Goal: Task Accomplishment & Management: Complete application form

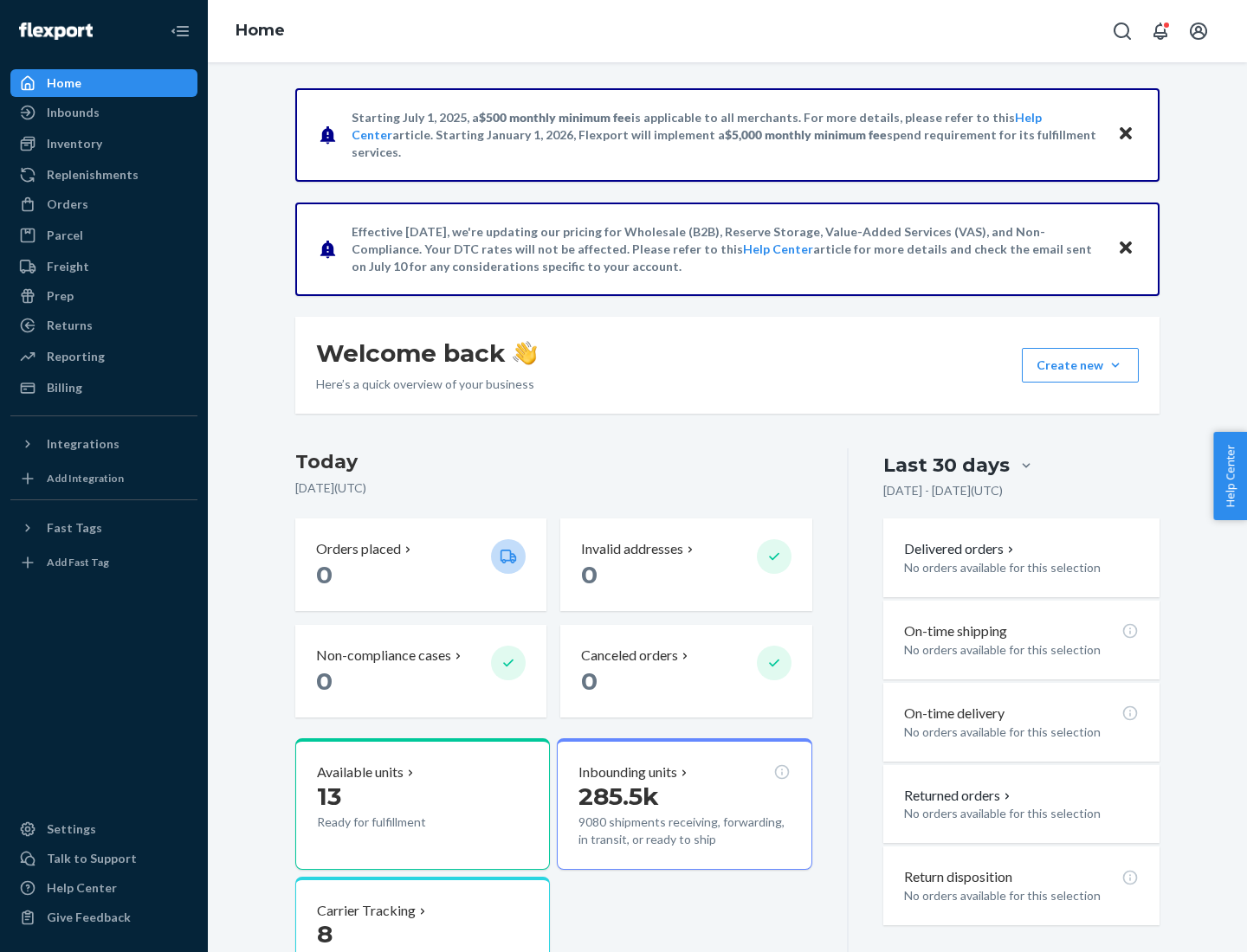
click at [1115, 365] on button "Create new Create new inbound Create new order Create new product" at bounding box center [1080, 366] width 117 height 35
click at [104, 112] on div "Inbounds" at bounding box center [103, 112] width 183 height 25
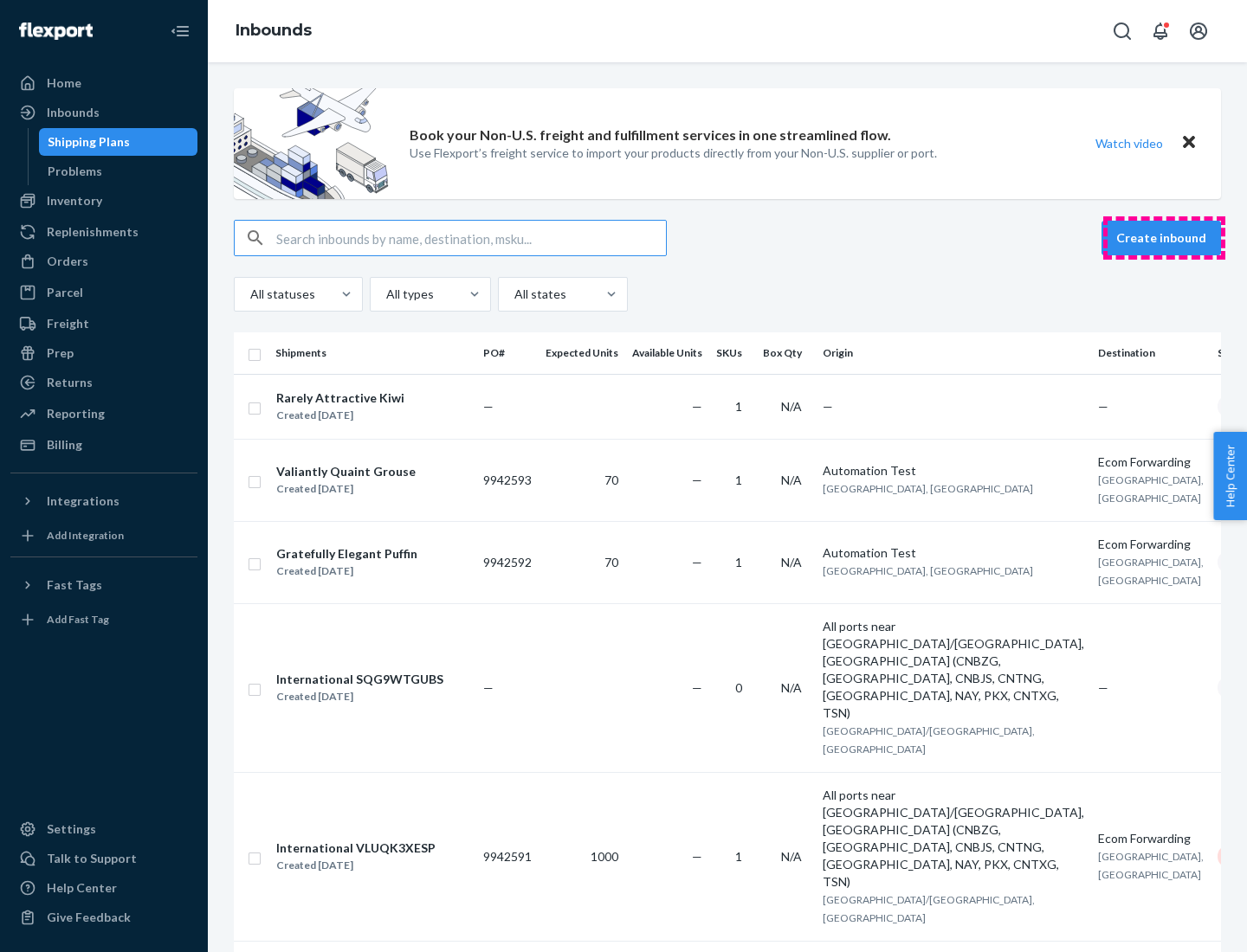
click at [1164, 238] on button "Create inbound" at bounding box center [1160, 238] width 120 height 35
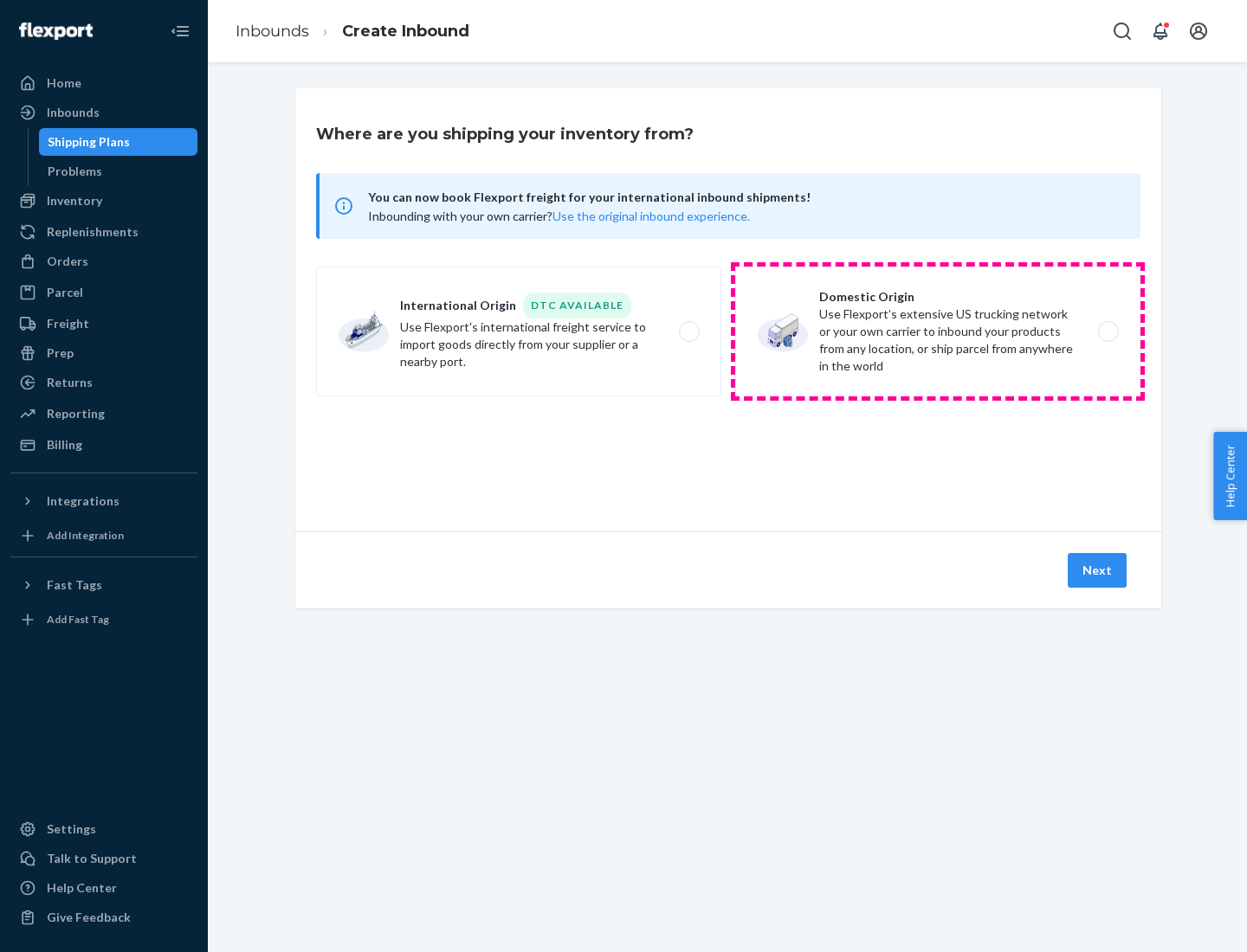
click at [938, 331] on label "Domestic Origin Use Flexport’s extensive US trucking network or your own carrie…" at bounding box center [938, 331] width 405 height 129
click at [1107, 331] on input "Domestic Origin Use Flexport’s extensive US trucking network or your own carrie…" at bounding box center [1113, 332] width 11 height 11
radio input "true"
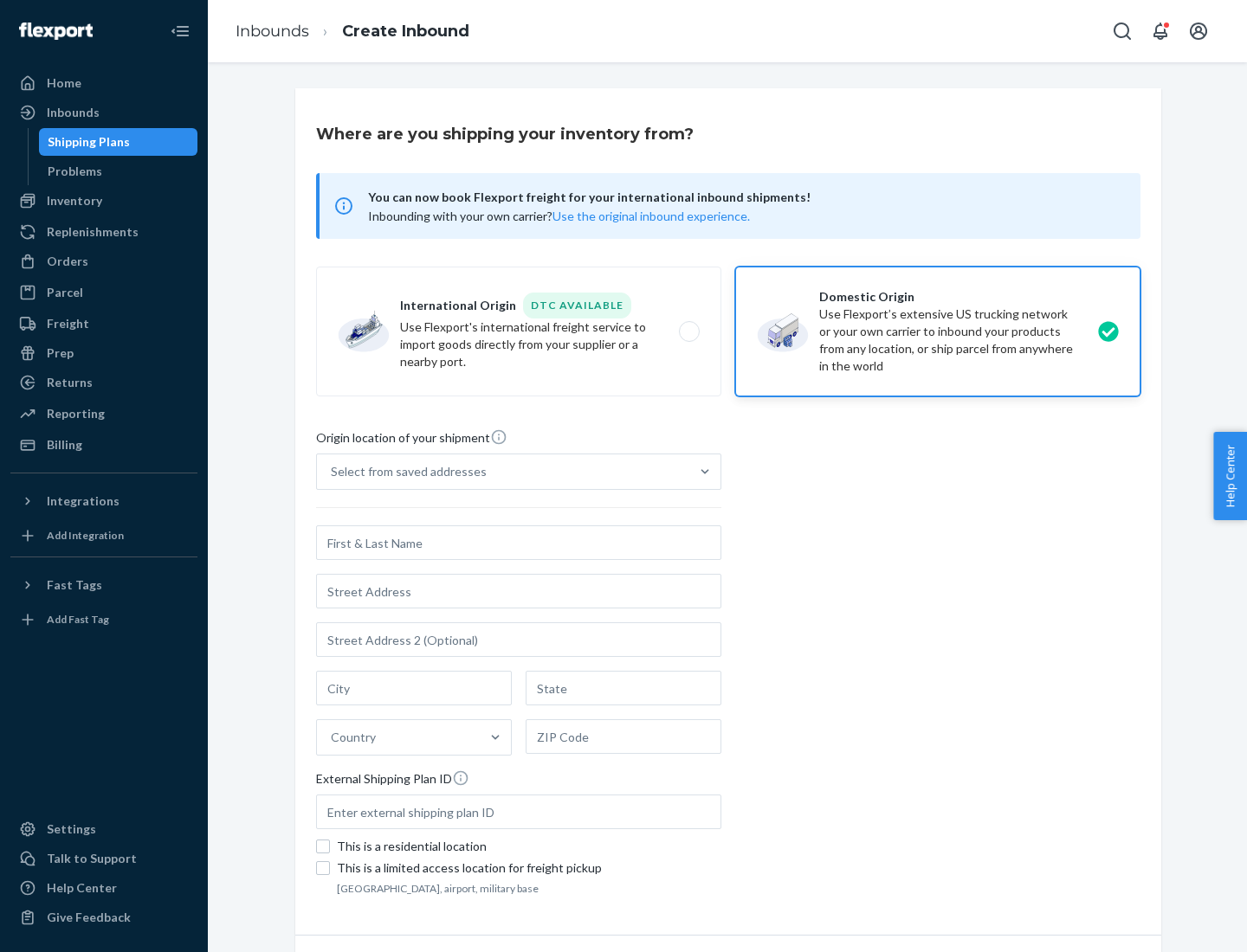
click at [404, 471] on div "Select from saved addresses" at bounding box center [409, 471] width 156 height 17
click at [332, 471] on input "Select from saved addresses" at bounding box center [332, 471] width 2 height 17
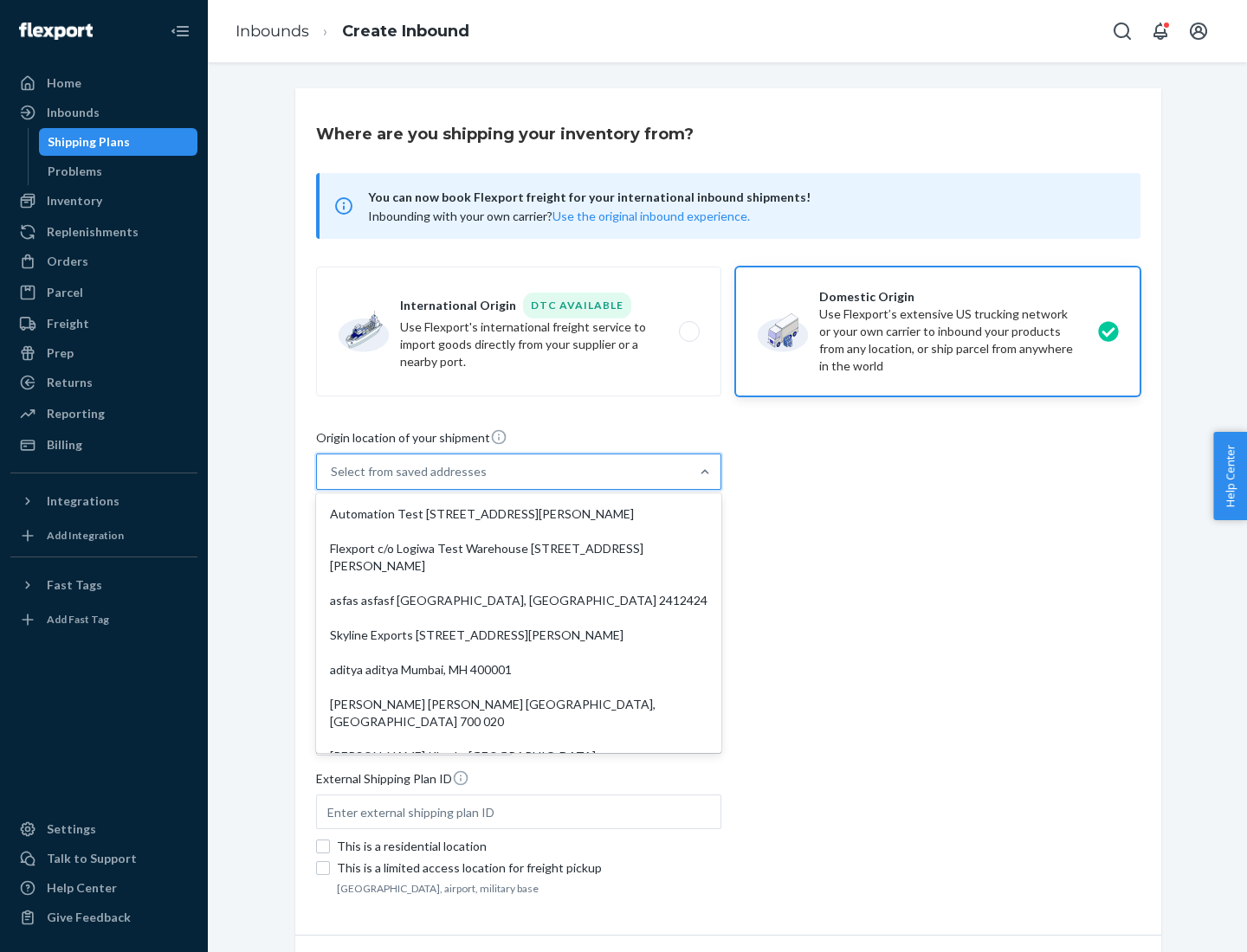
scroll to position [7, 0]
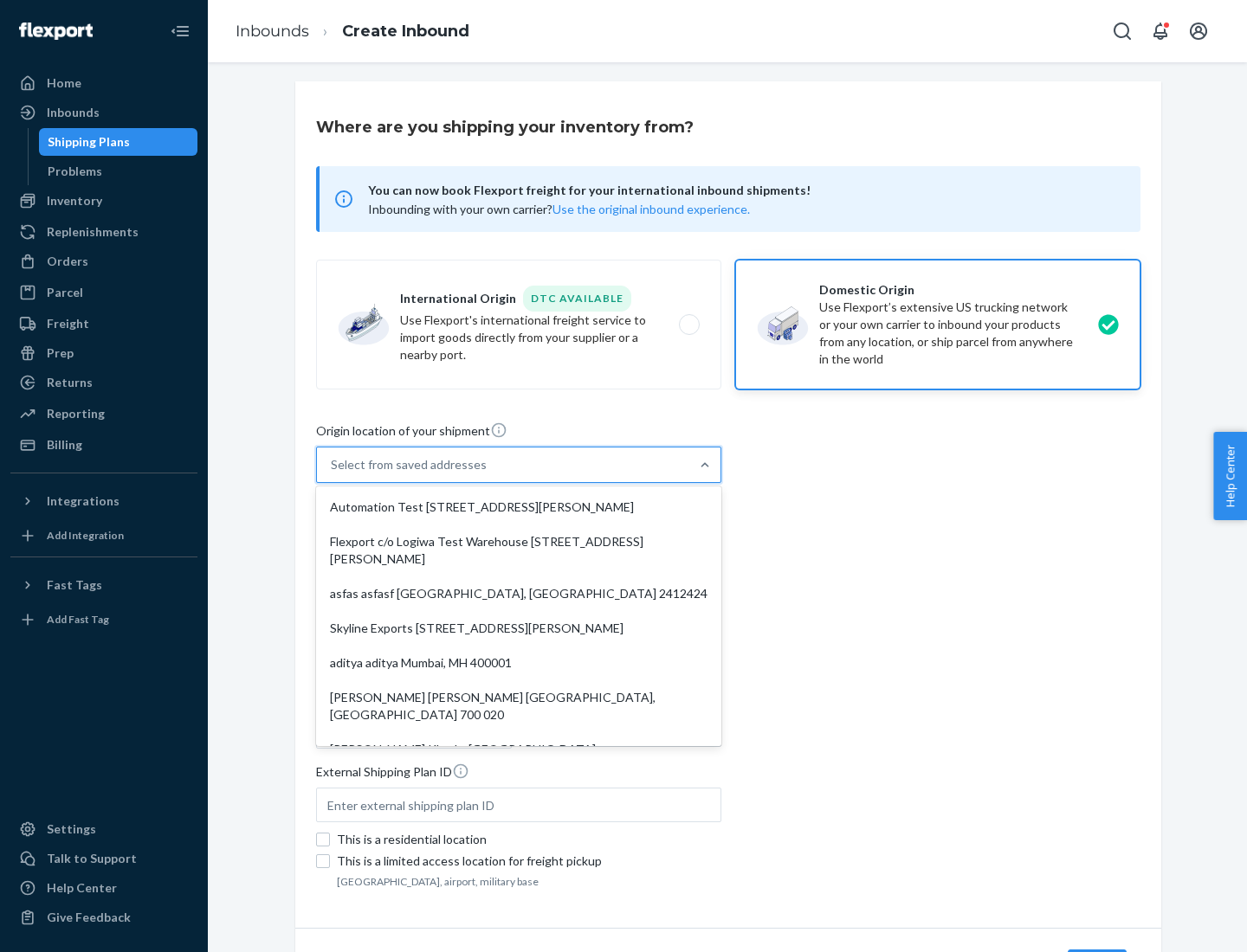
click at [518, 507] on div "Automation Test [STREET_ADDRESS][PERSON_NAME]" at bounding box center [518, 507] width 399 height 35
click at [332, 473] on input "option Automation Test [STREET_ADDRESS][PERSON_NAME]. 9 results available. Use …" at bounding box center [332, 464] width 2 height 17
type input "Automation Test"
type input "[STREET_ADDRESS][PERSON_NAME]"
type input "9th Floor"
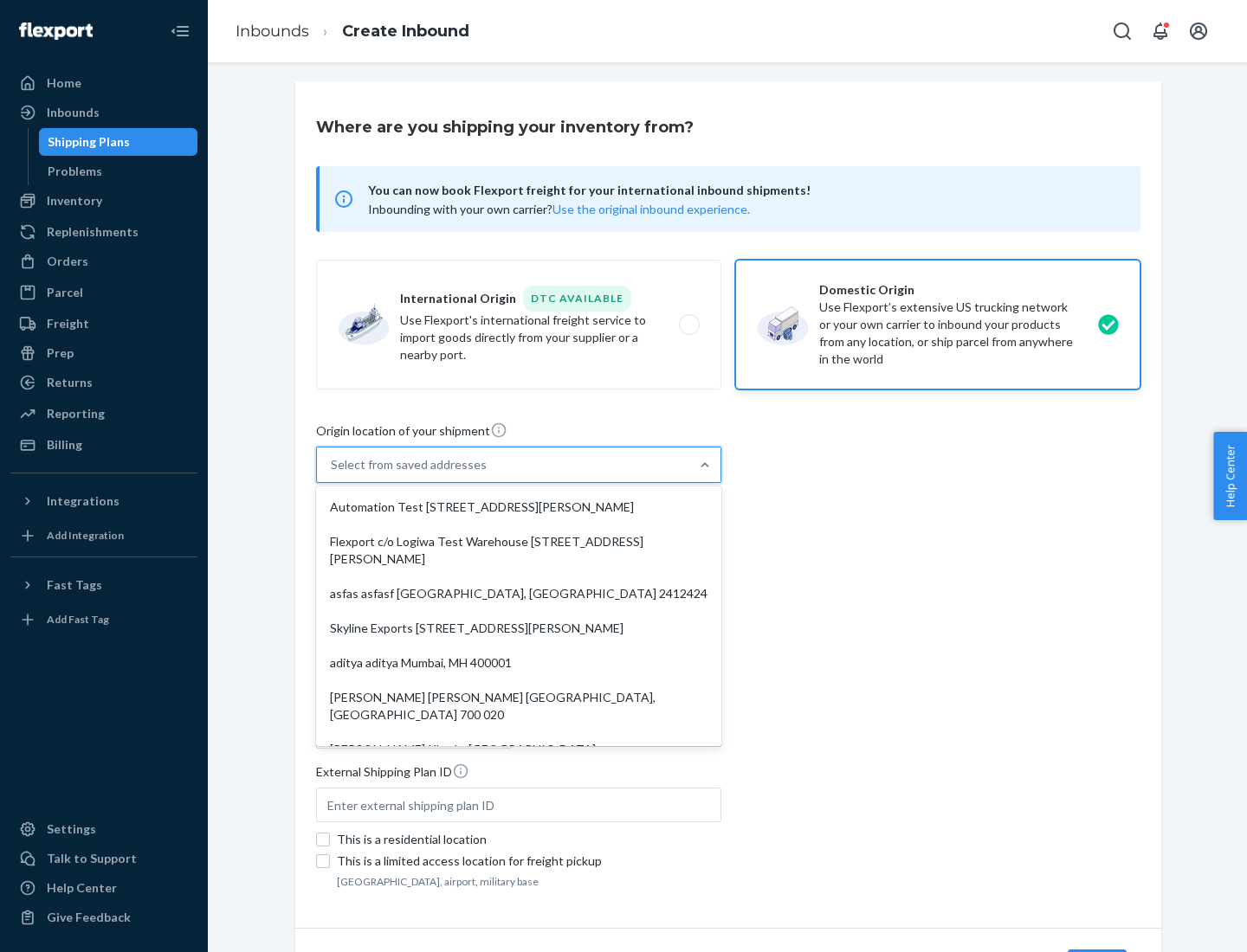
type input "[GEOGRAPHIC_DATA]"
type input "CA"
type input "94104"
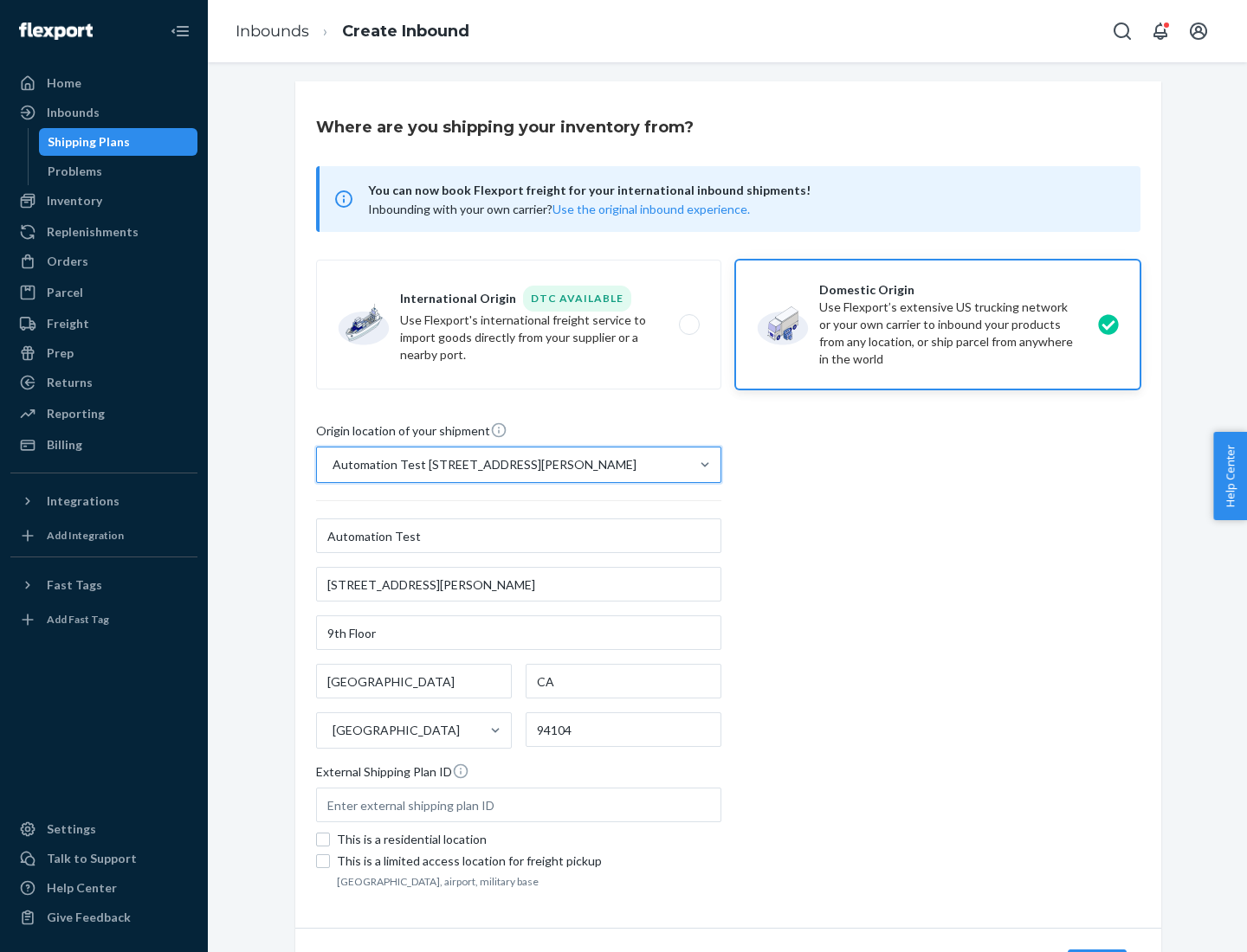
scroll to position [101, 0]
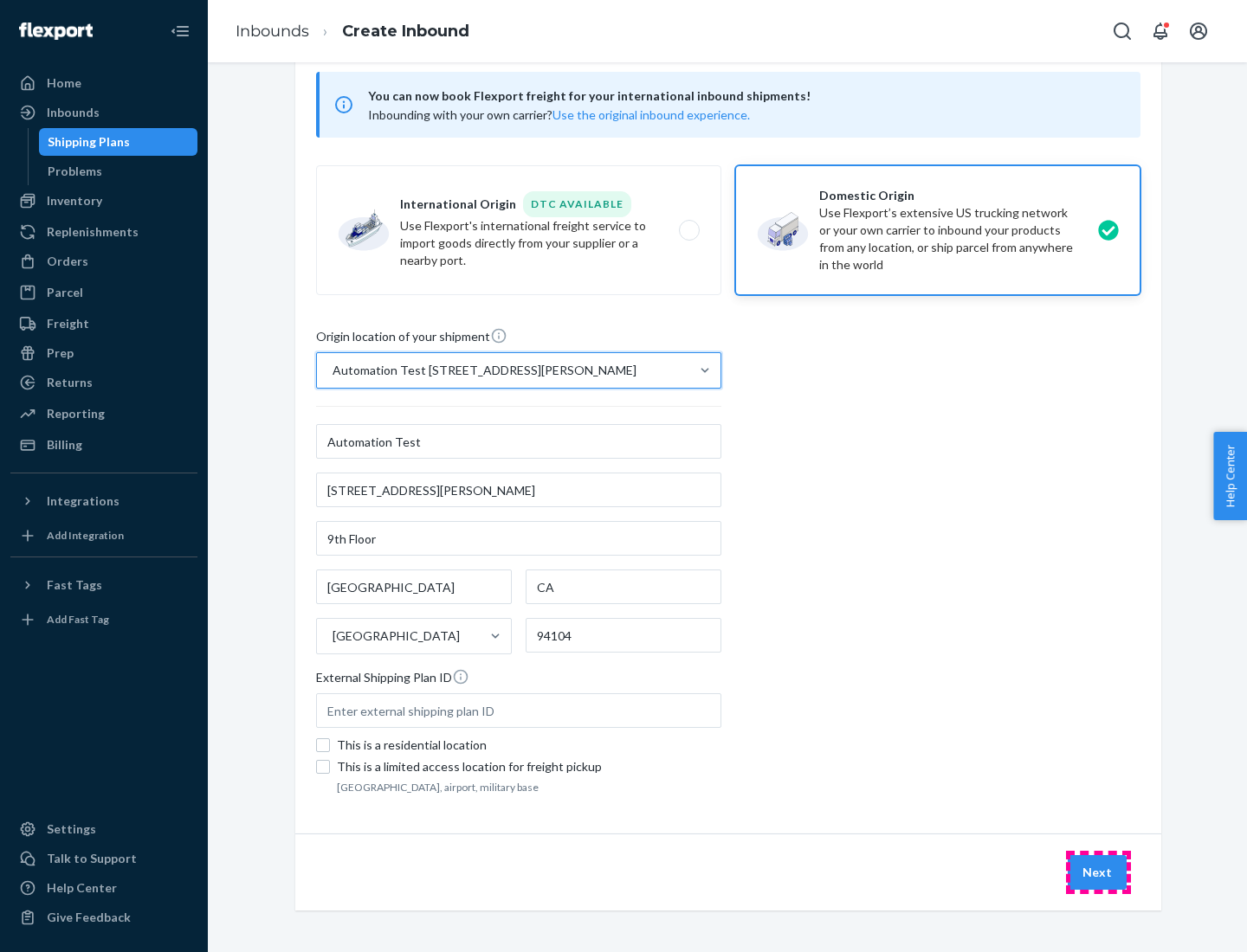
click at [1097, 873] on button "Next" at bounding box center [1096, 873] width 59 height 35
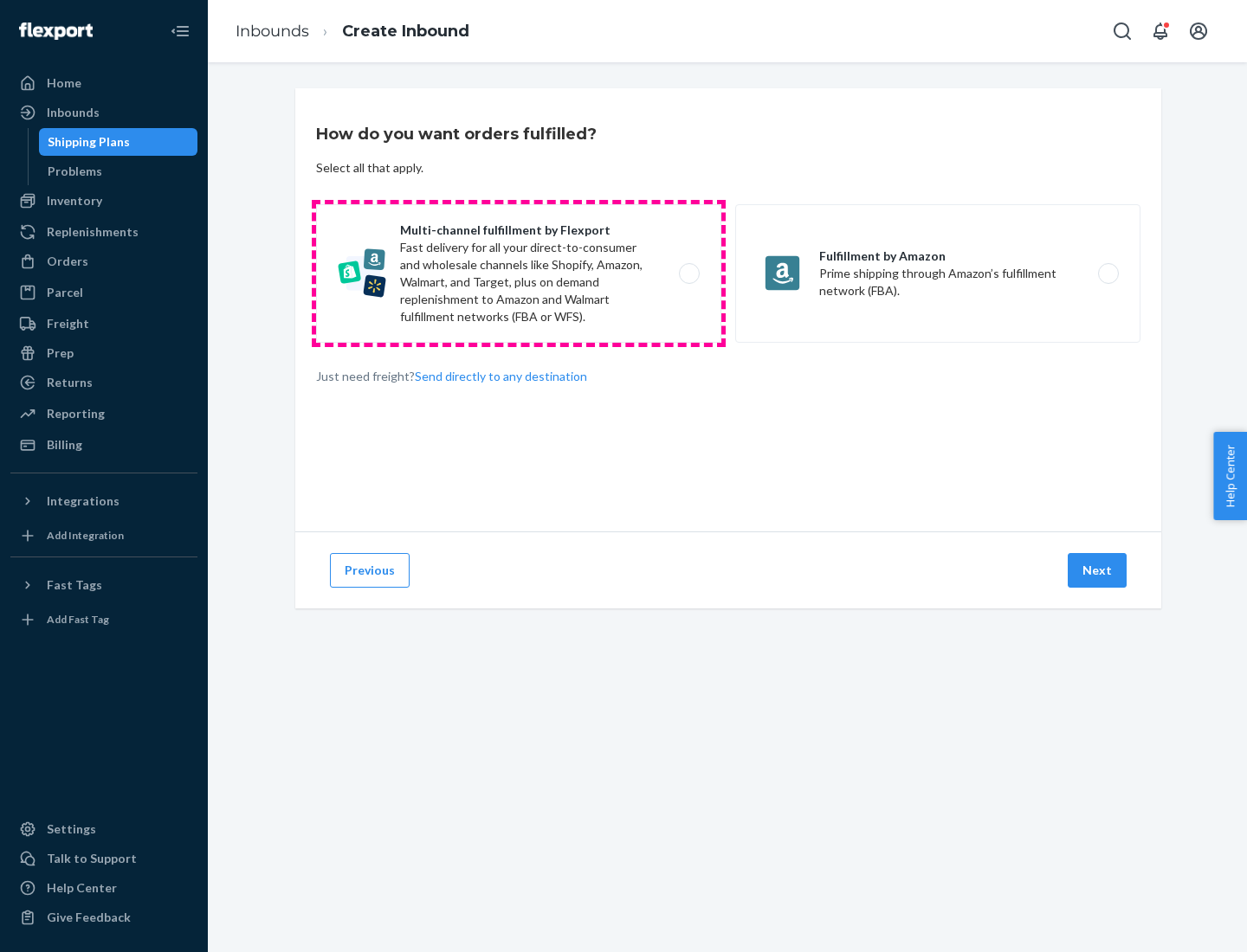
click at [518, 274] on label "Multi-channel fulfillment by Flexport Fast delivery for all your direct-to-cons…" at bounding box center [518, 274] width 405 height 139
click at [688, 274] on input "Multi-channel fulfillment by Flexport Fast delivery for all your direct-to-cons…" at bounding box center [693, 274] width 11 height 11
radio input "true"
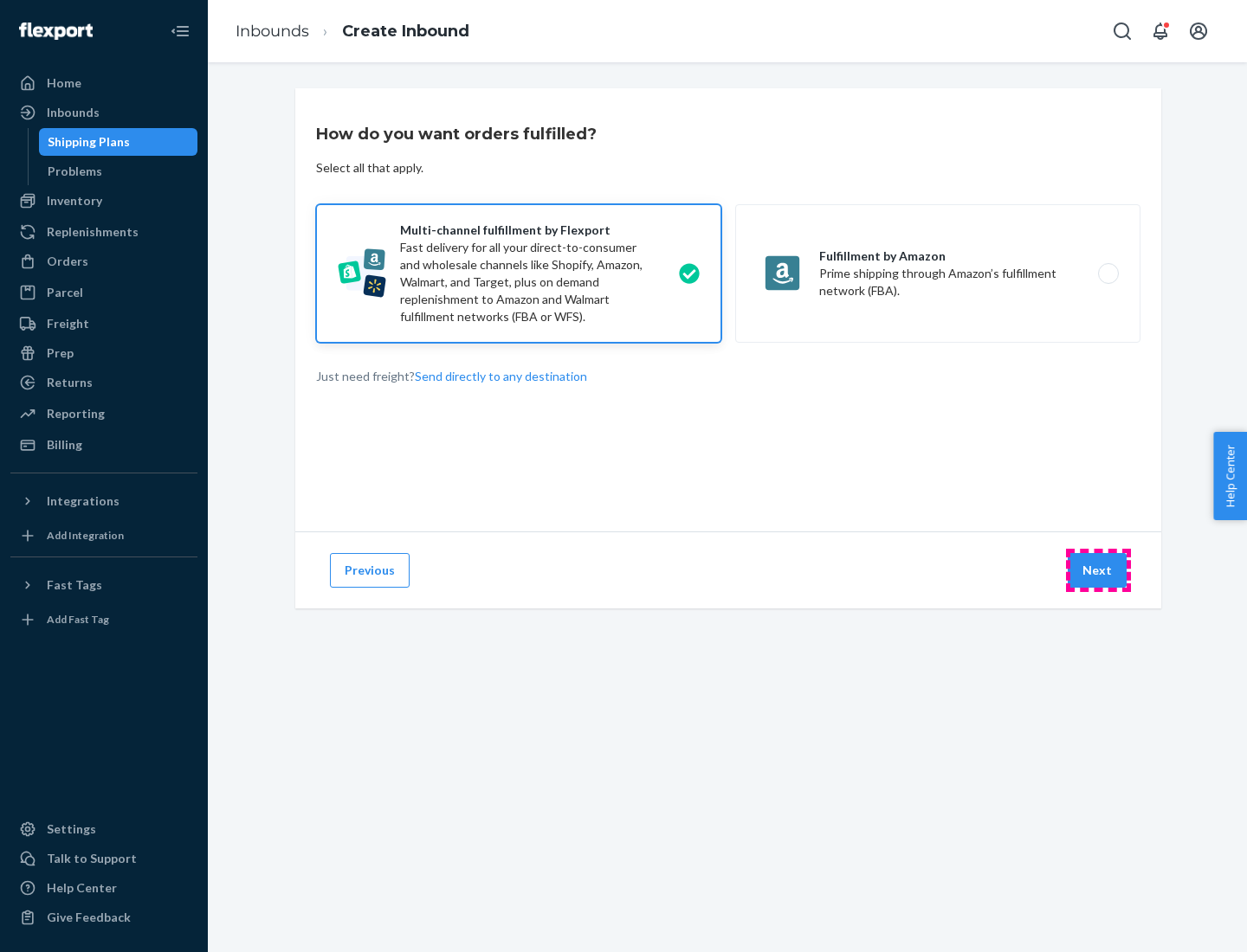
click at [1097, 570] on button "Next" at bounding box center [1096, 570] width 59 height 35
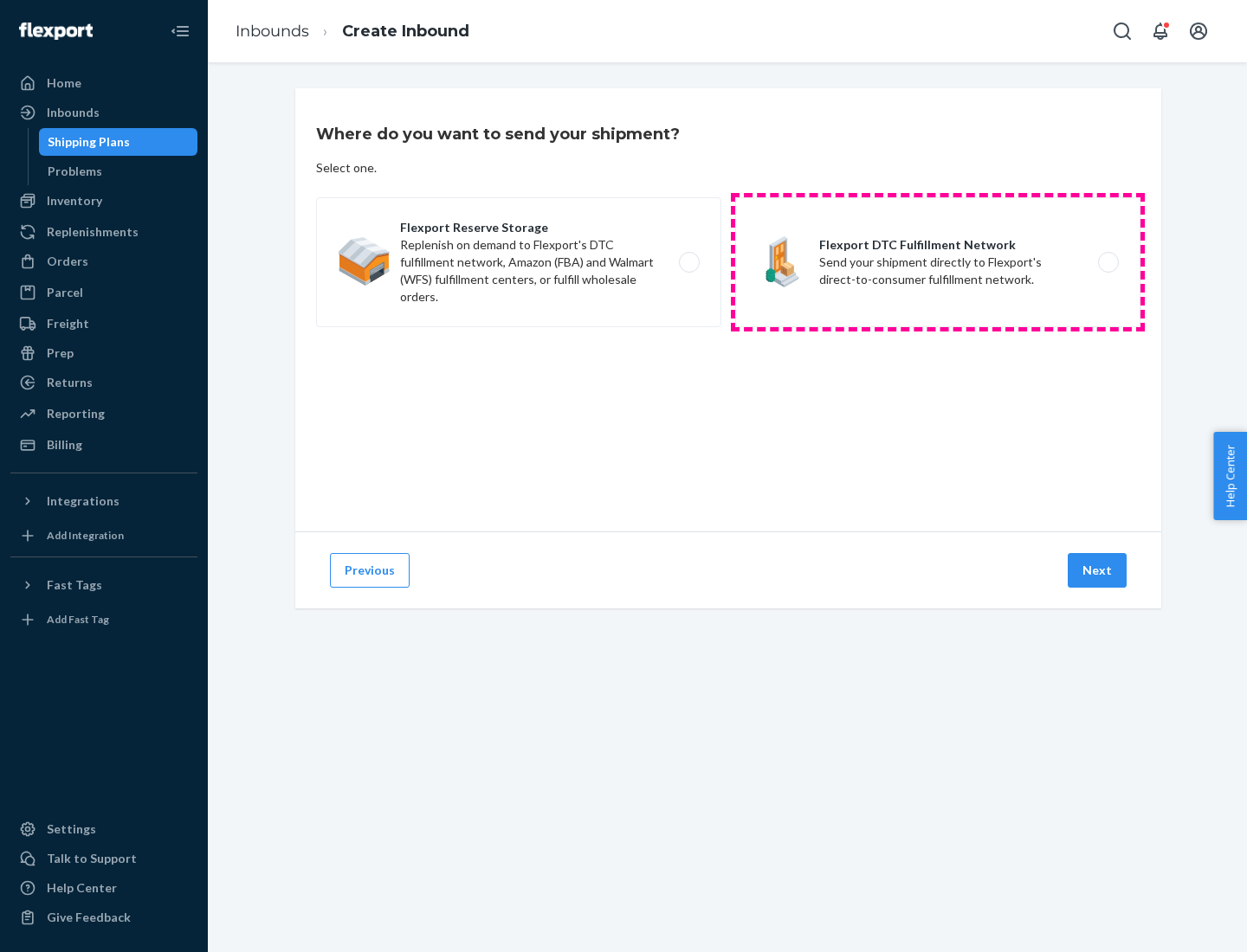
click at [938, 263] on label "Flexport DTC Fulfillment Network Send your shipment directly to Flexport's dire…" at bounding box center [938, 262] width 405 height 129
click at [1107, 263] on input "Flexport DTC Fulfillment Network Send your shipment directly to Flexport's dire…" at bounding box center [1113, 263] width 11 height 11
radio input "true"
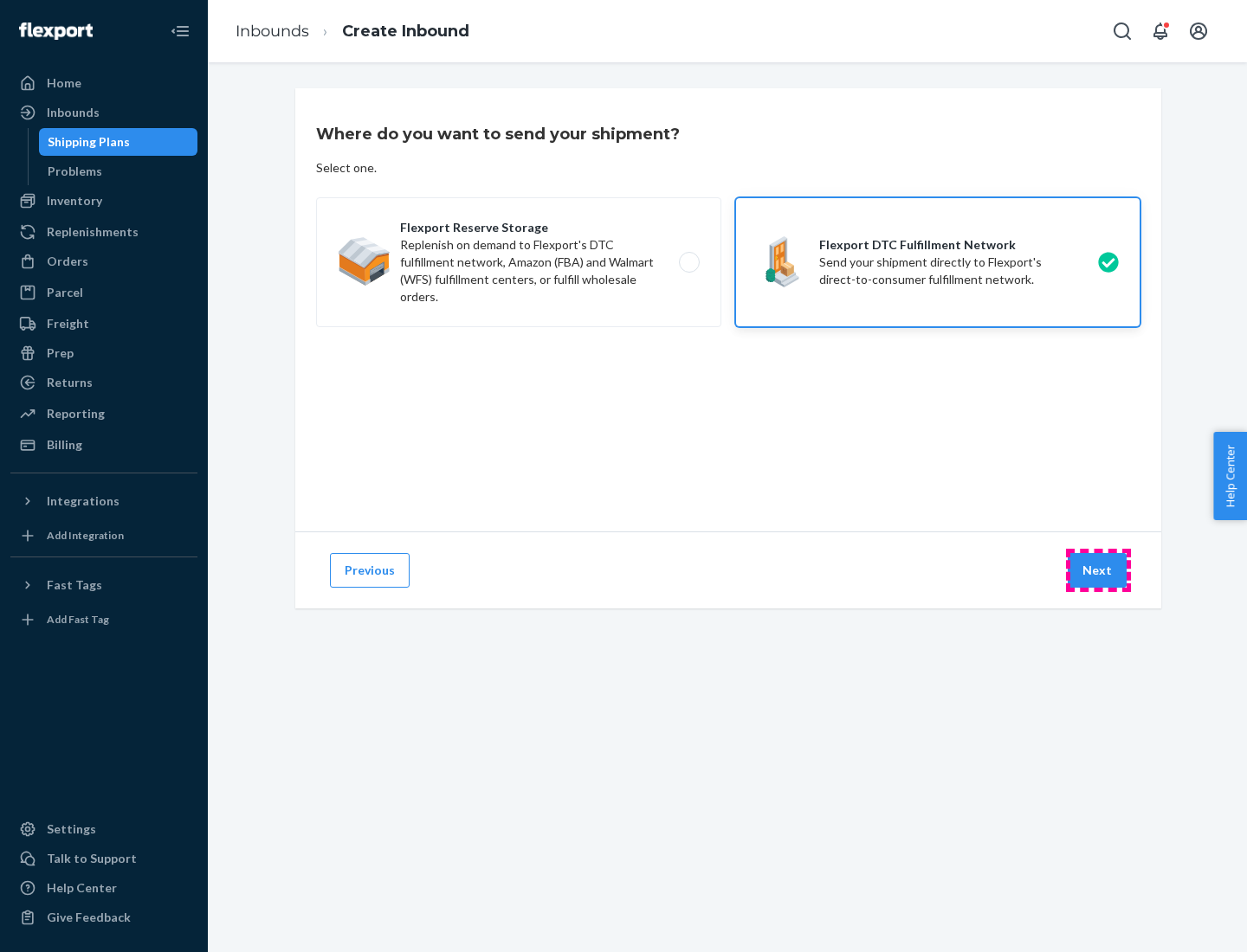
click at [1097, 570] on button "Next" at bounding box center [1096, 570] width 59 height 35
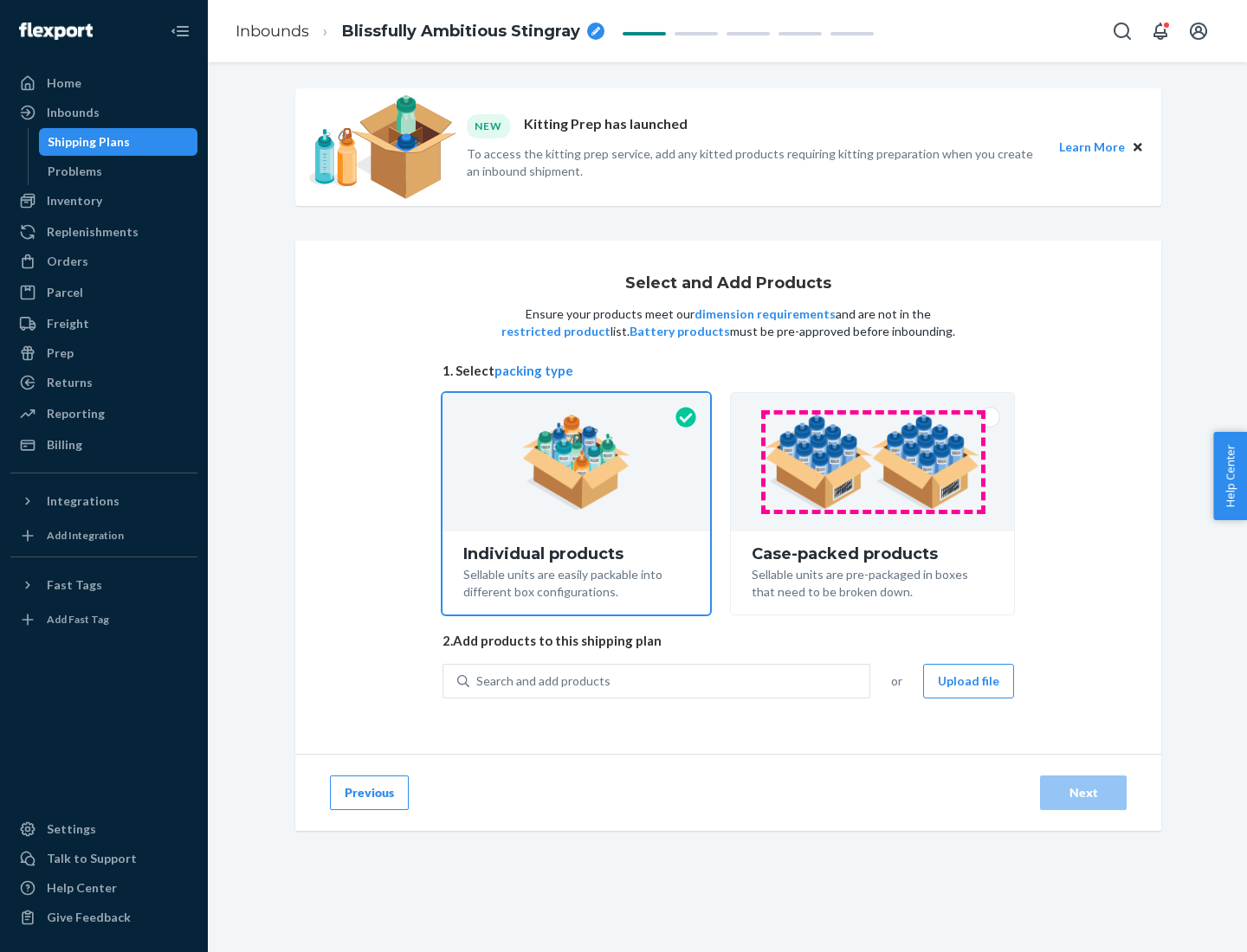
click at [873, 462] on img at bounding box center [872, 462] width 215 height 95
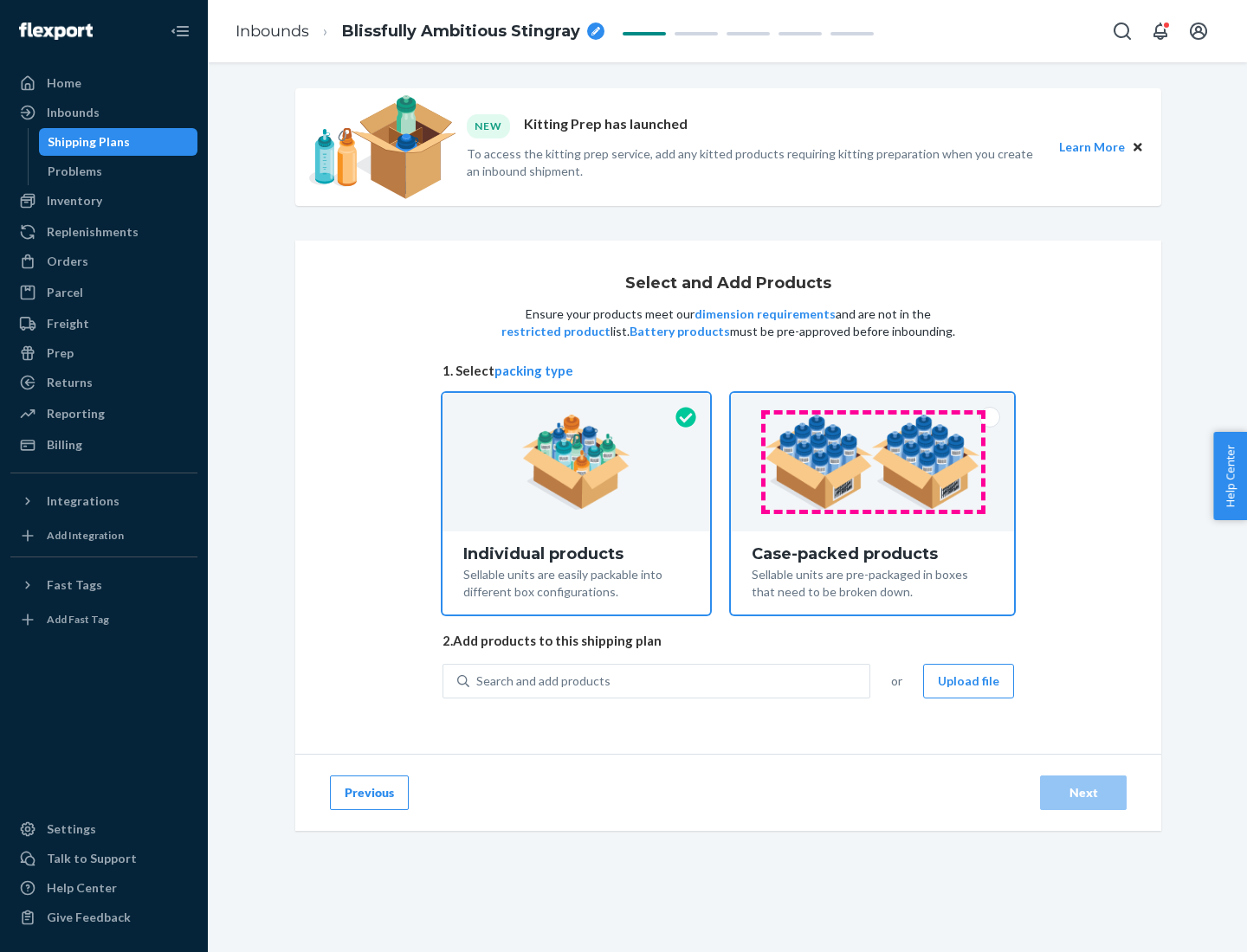
click at [873, 404] on input "Case-packed products Sellable units are pre-packaged in boxes that need to be b…" at bounding box center [872, 398] width 11 height 11
radio input "true"
radio input "false"
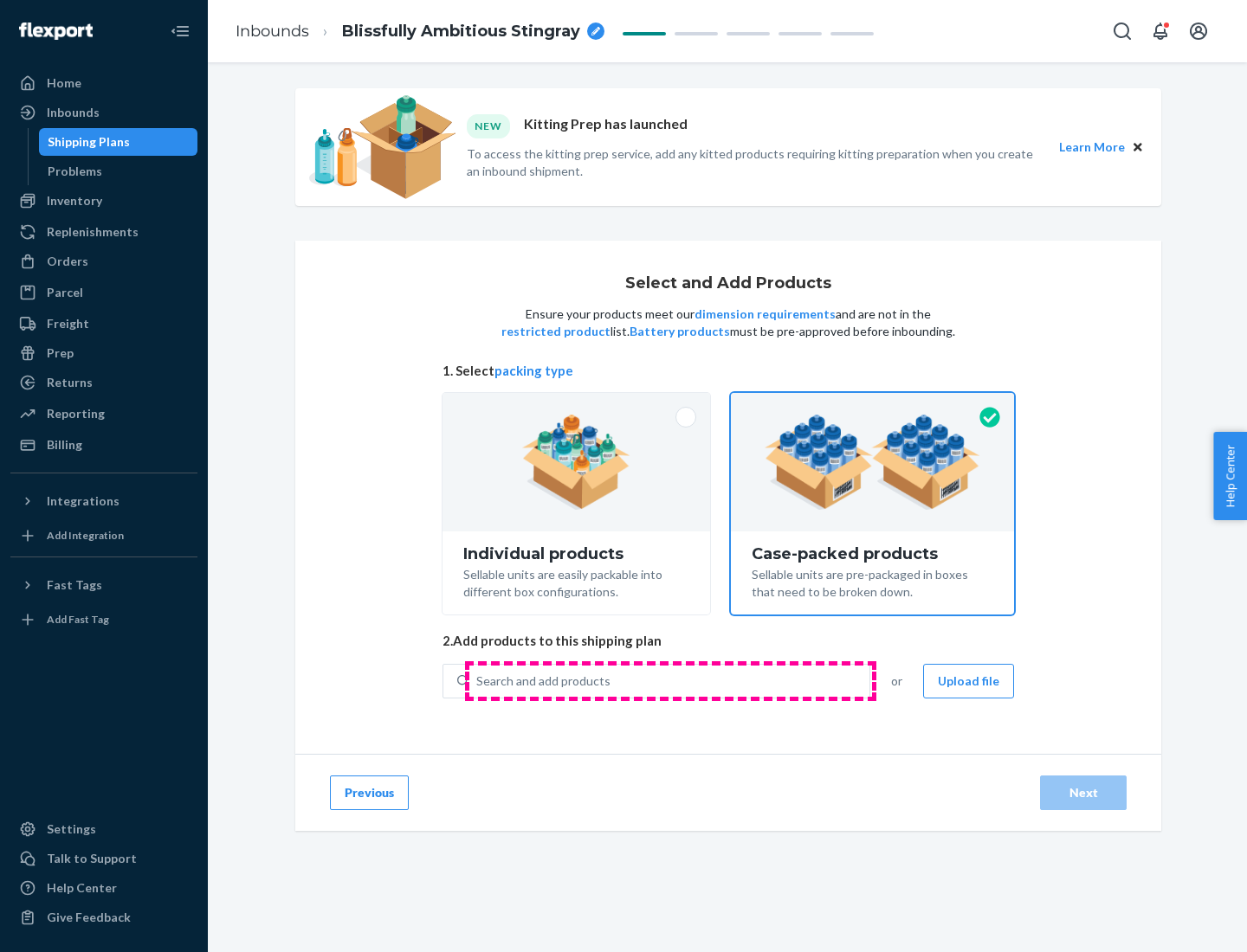
click at [670, 680] on div "Search and add products" at bounding box center [669, 681] width 400 height 31
click at [478, 680] on input "Search and add products" at bounding box center [477, 680] width 2 height 17
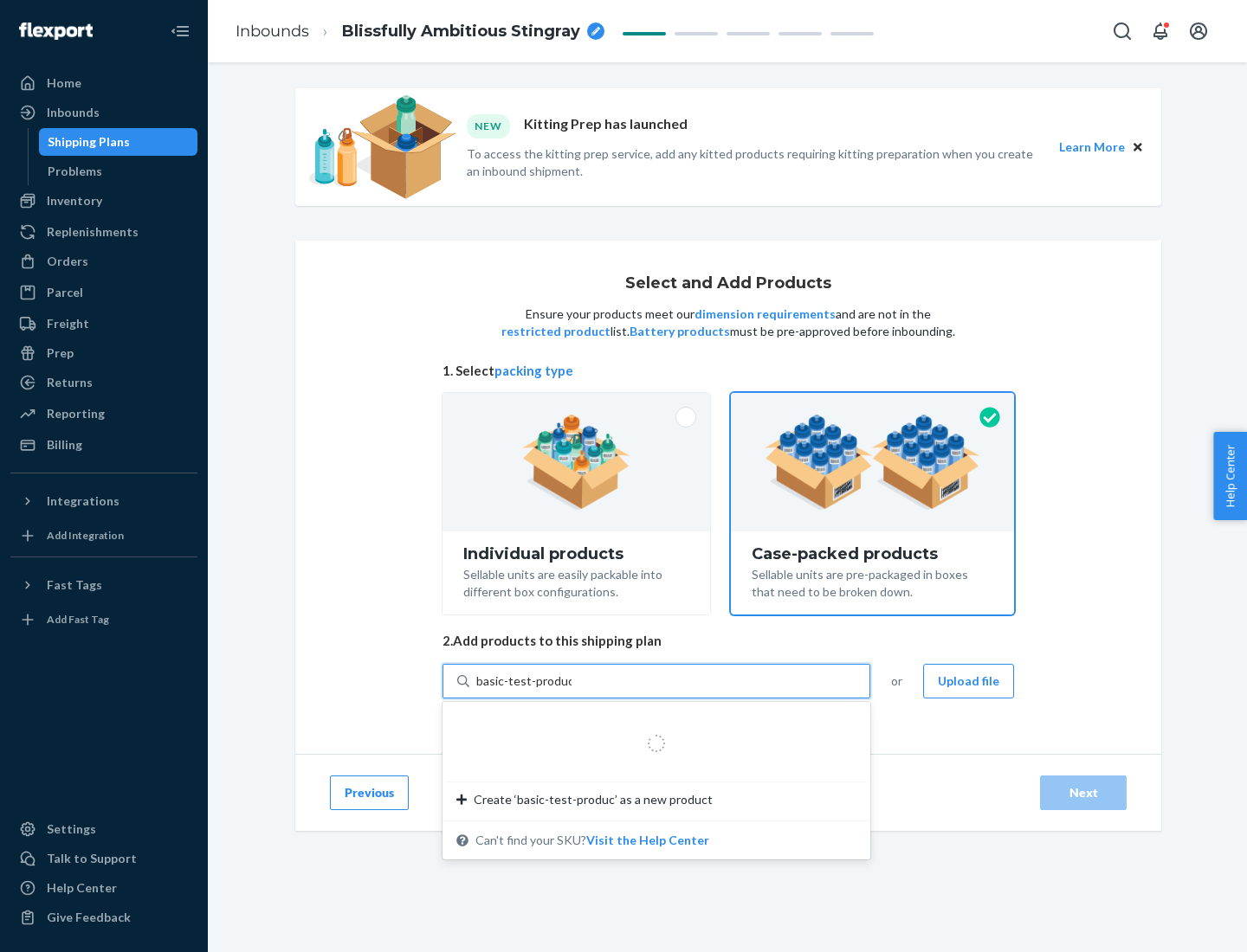
type input "basic-test-product-1"
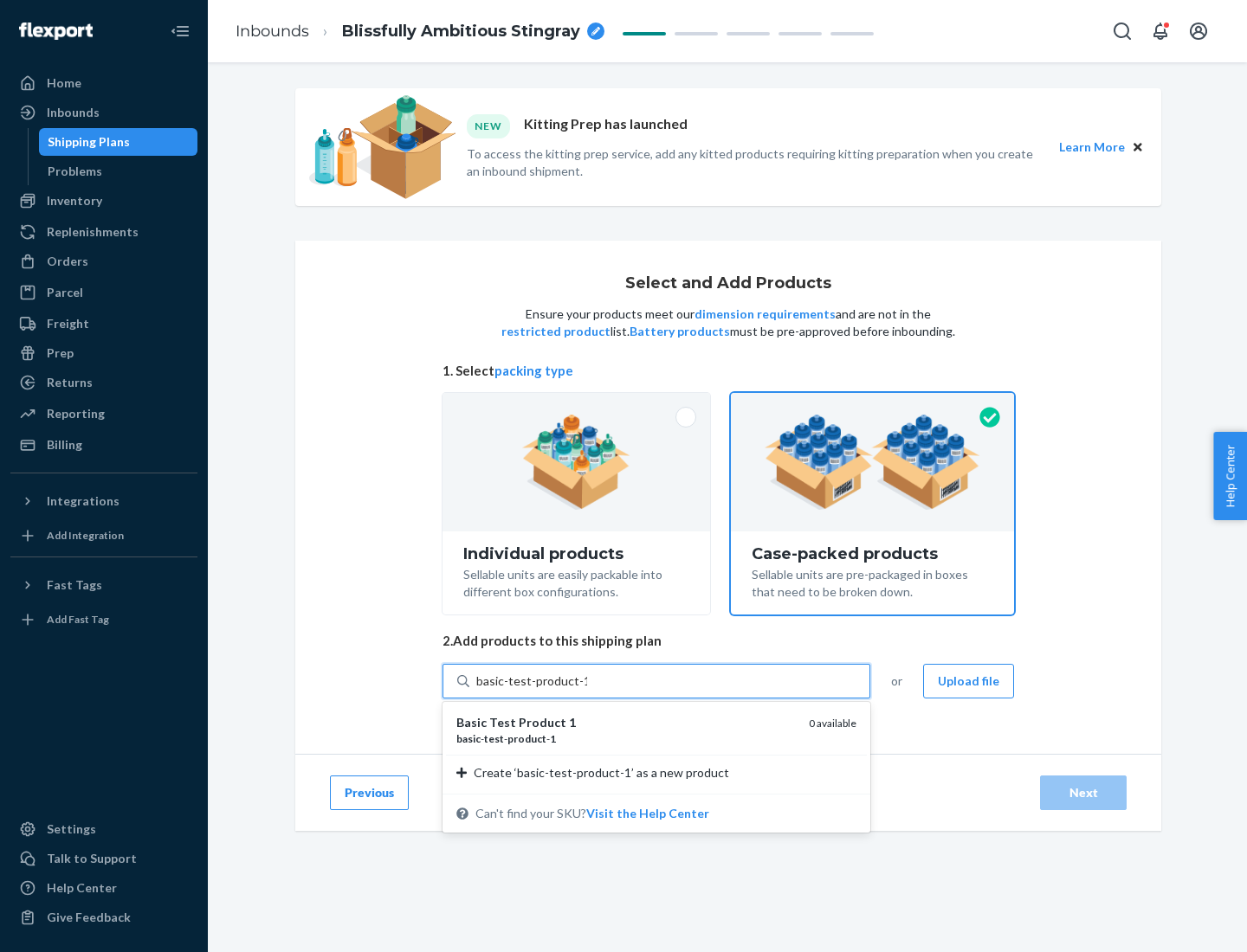
click at [626, 739] on div "basic - test - product - 1" at bounding box center [625, 739] width 338 height 15
click at [587, 689] on input "basic-test-product-1" at bounding box center [531, 680] width 110 height 17
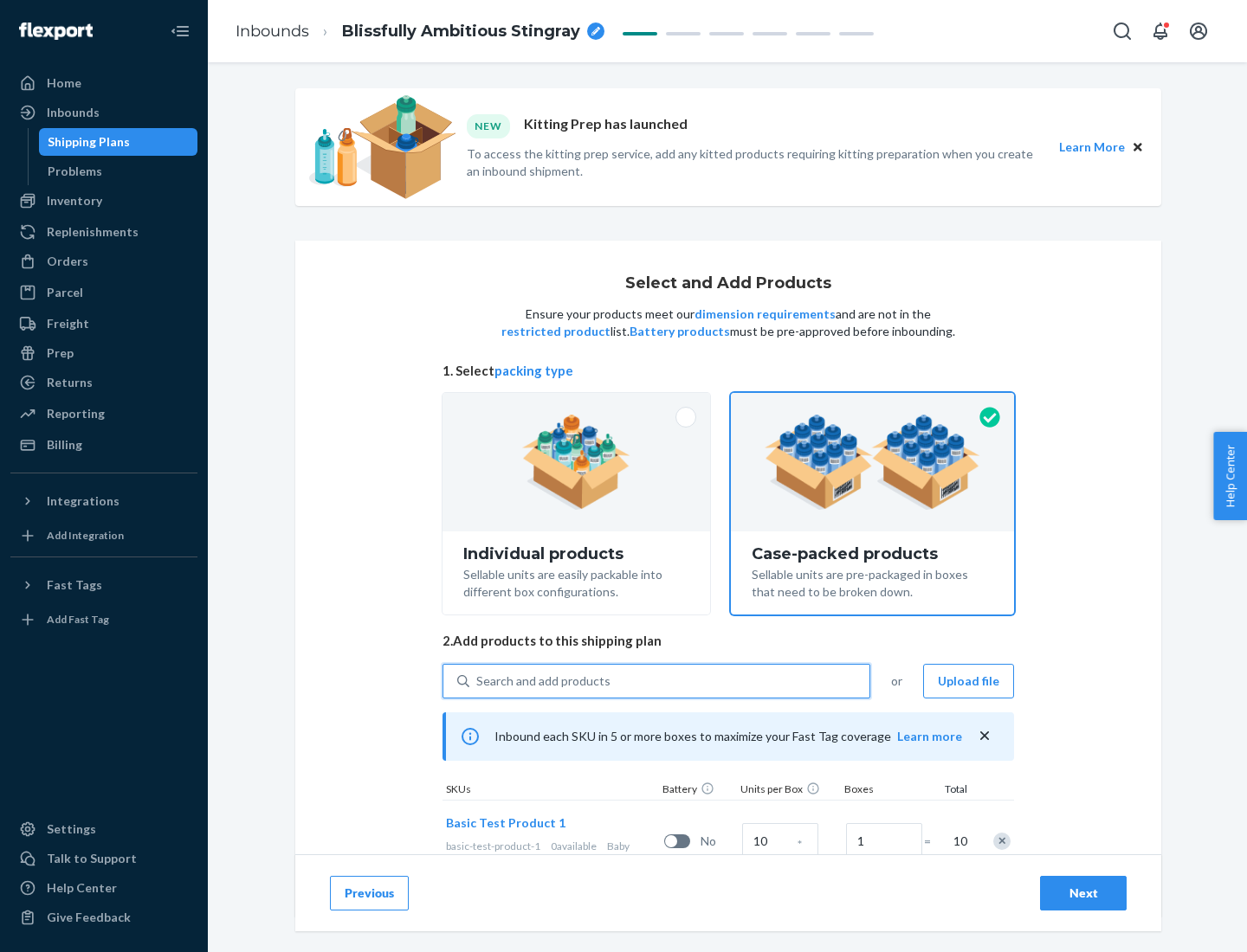
scroll to position [62, 0]
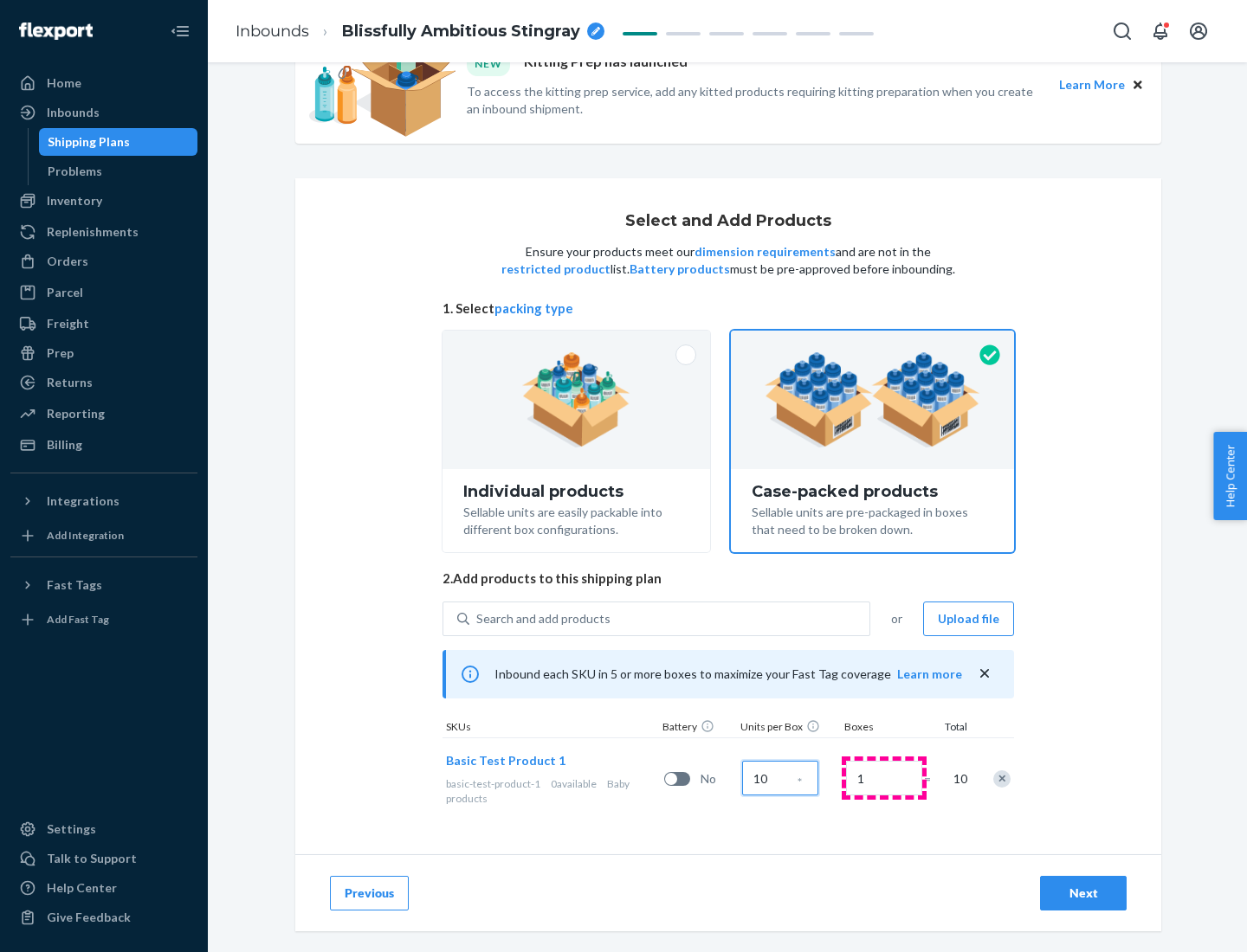
type input "10"
type input "7"
click at [1083, 893] on div "Next" at bounding box center [1083, 893] width 57 height 17
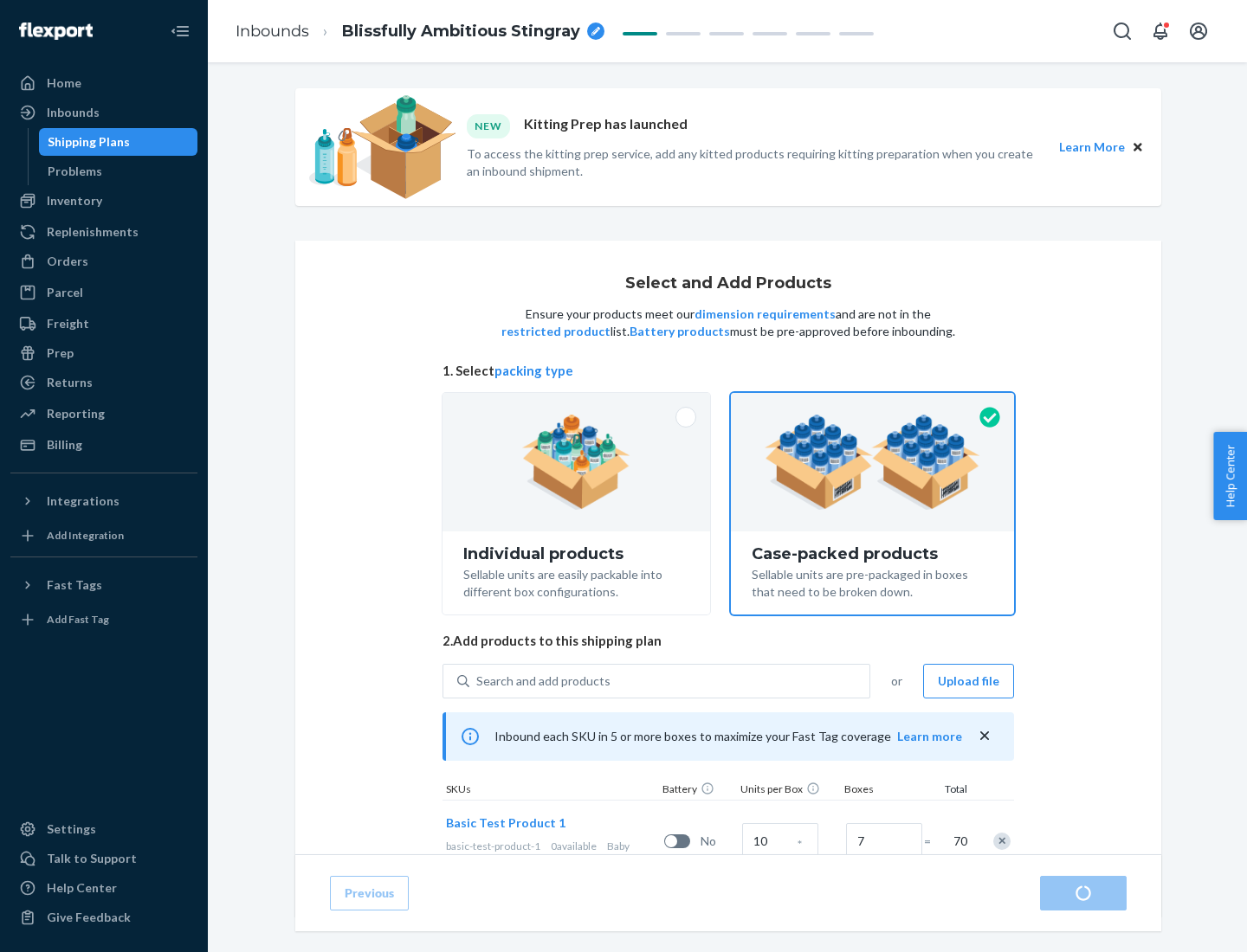
radio input "true"
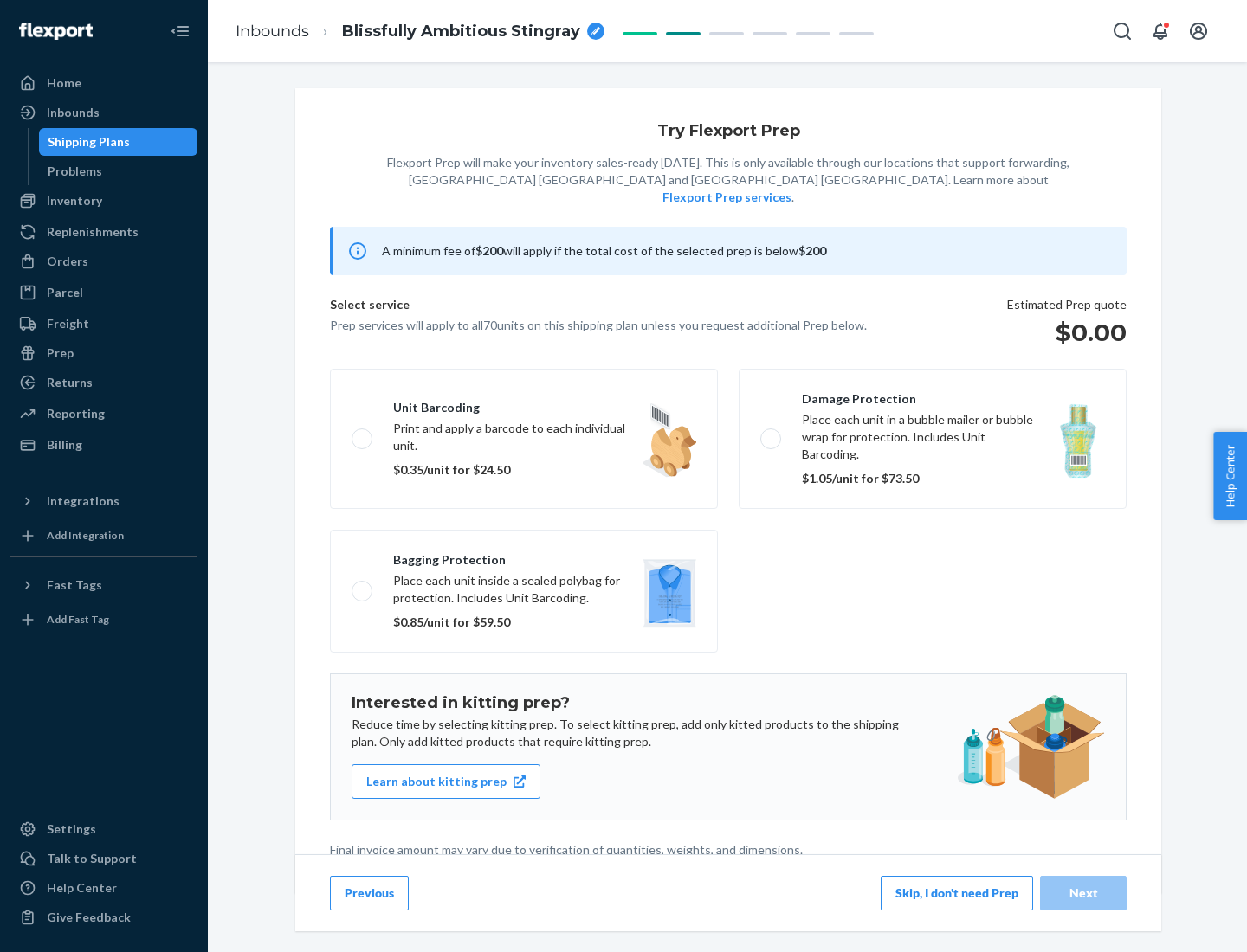
scroll to position [5, 0]
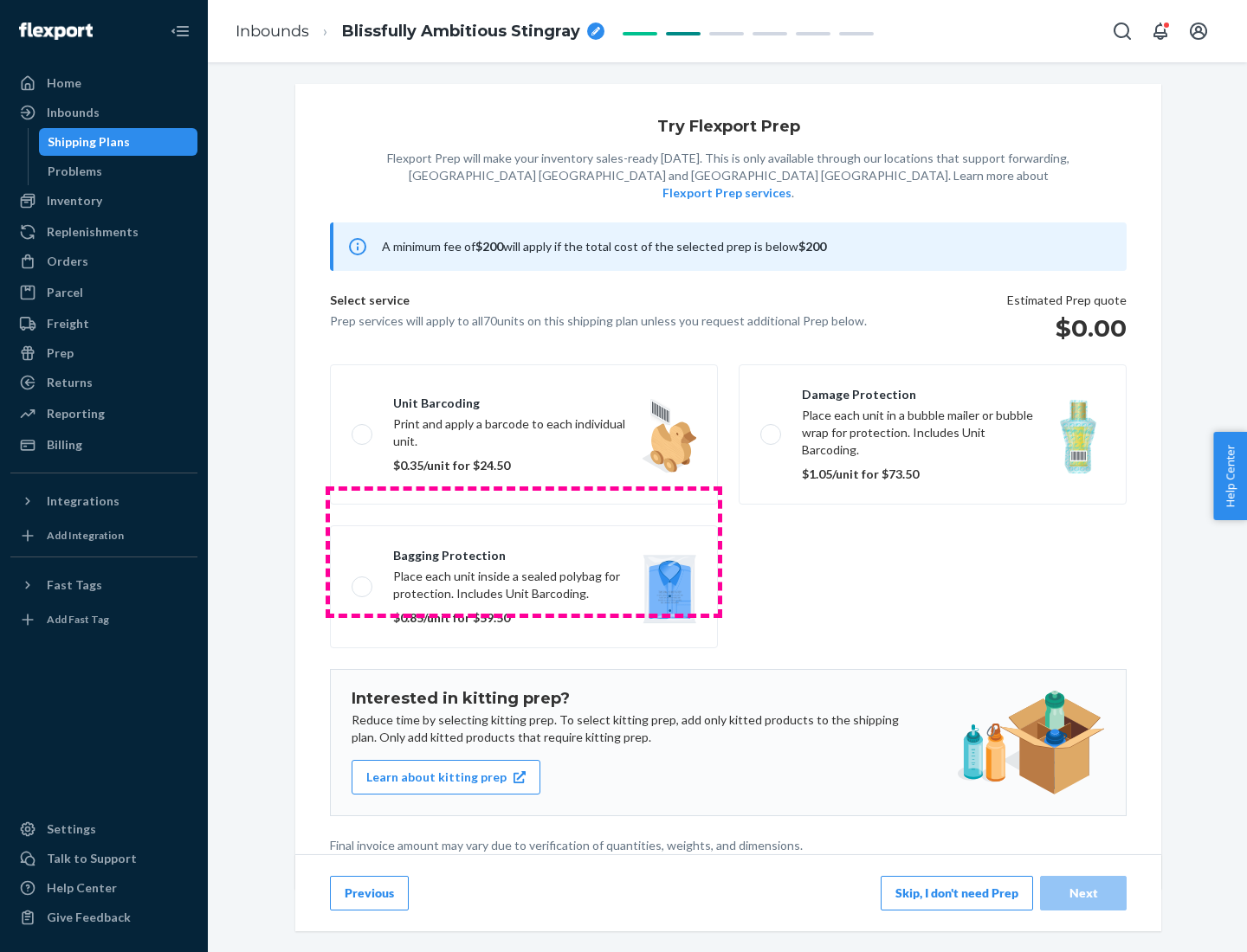
click at [524, 552] on label "Bagging protection Place each unit inside a sealed polybag for protection. Incl…" at bounding box center [524, 586] width 388 height 123
click at [363, 581] on input "Bagging protection Place each unit inside a sealed polybag for protection. Incl…" at bounding box center [357, 586] width 11 height 11
checkbox input "true"
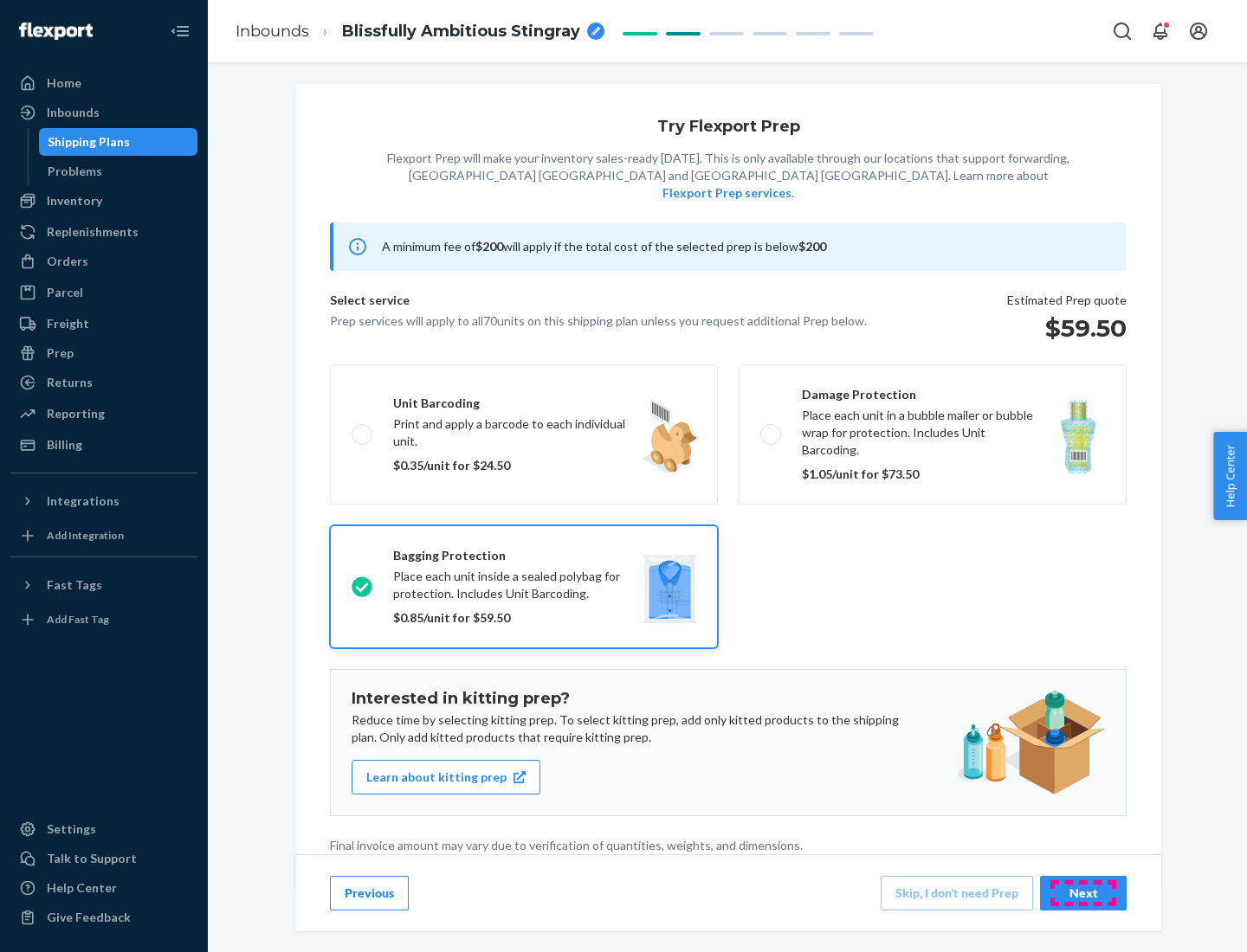
click at [1083, 892] on div "Next" at bounding box center [1083, 893] width 57 height 17
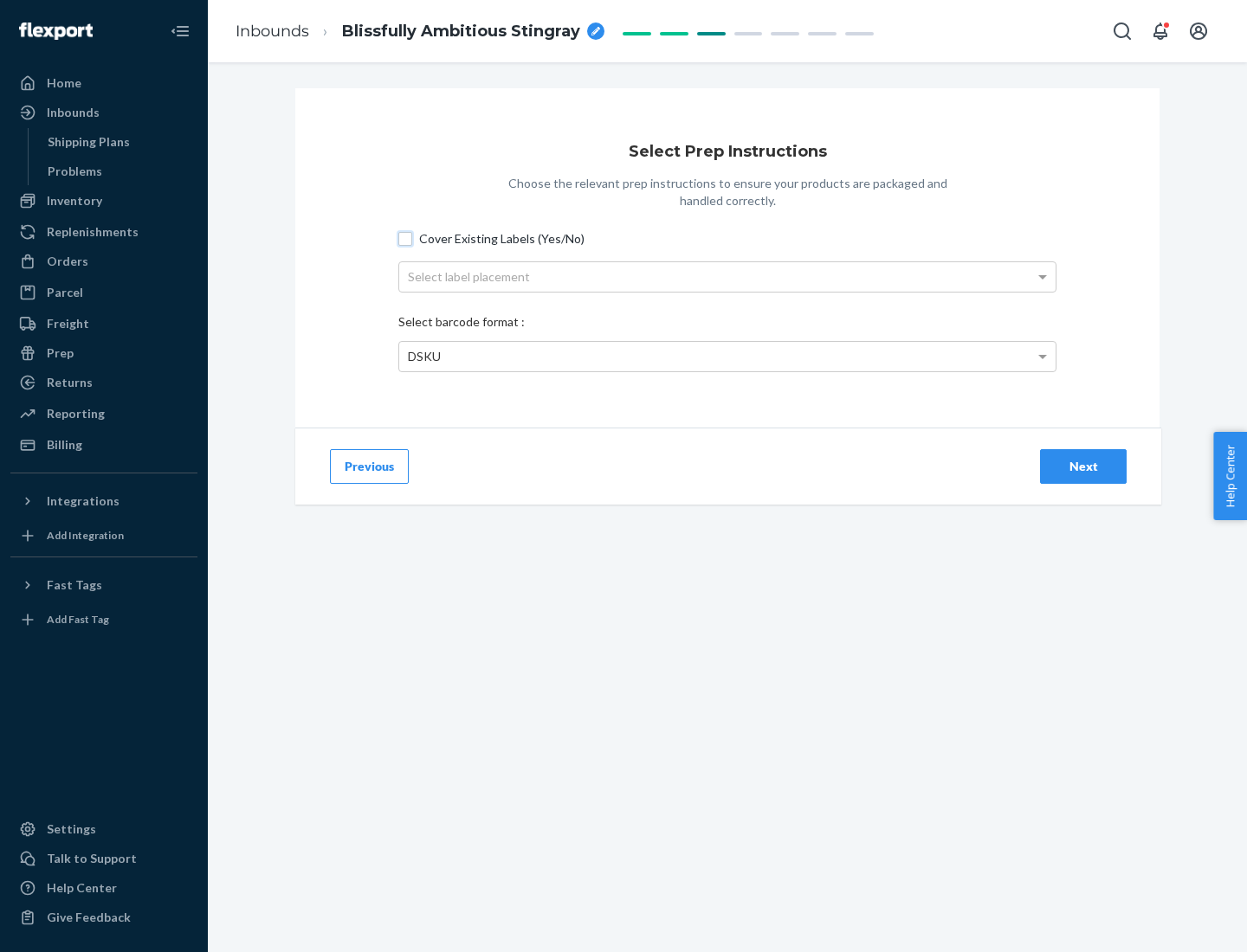
click at [405, 238] on input "Cover Existing Labels (Yes/No)" at bounding box center [405, 238] width 14 height 14
checkbox input "true"
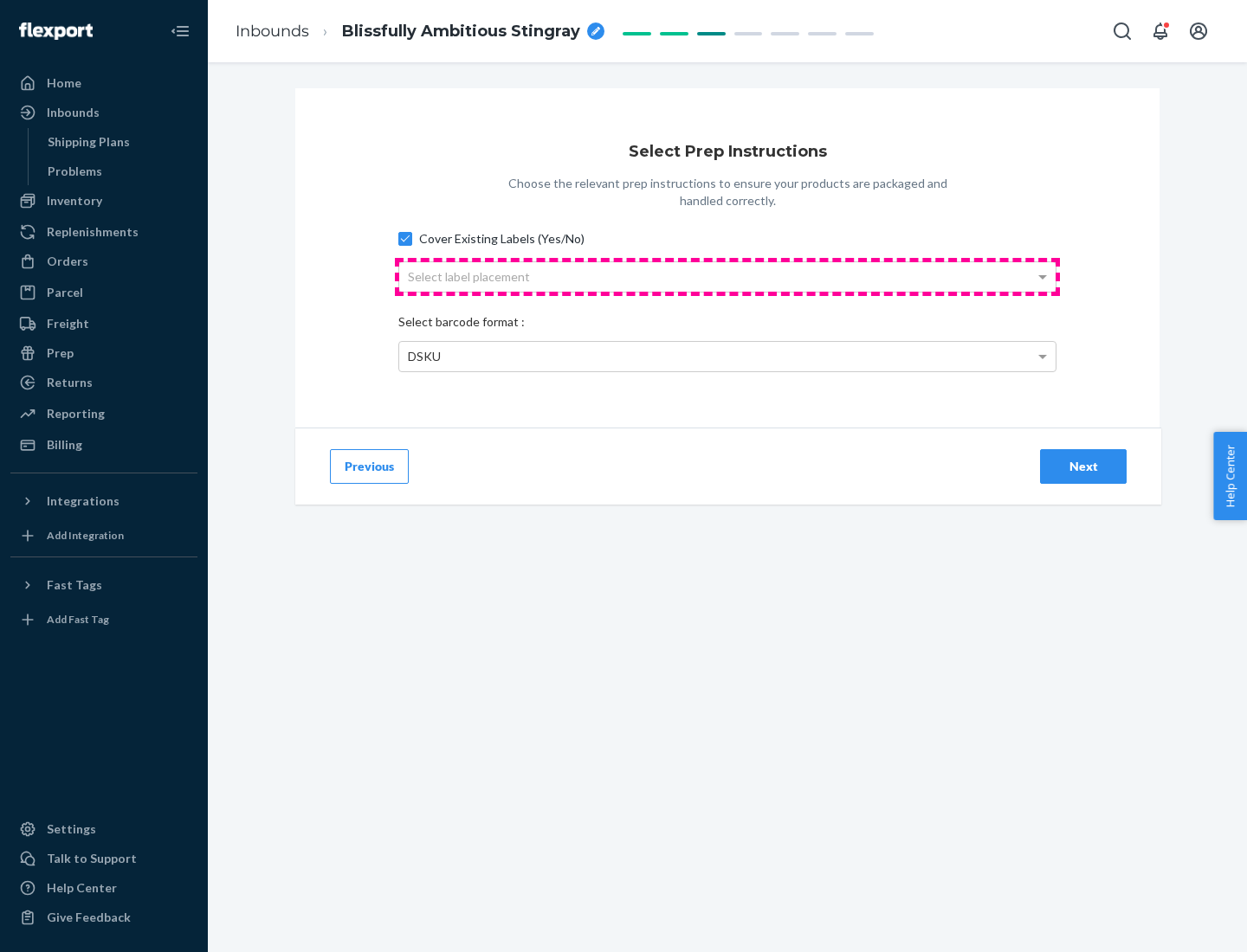
click at [727, 276] on div "Select label placement" at bounding box center [727, 277] width 656 height 29
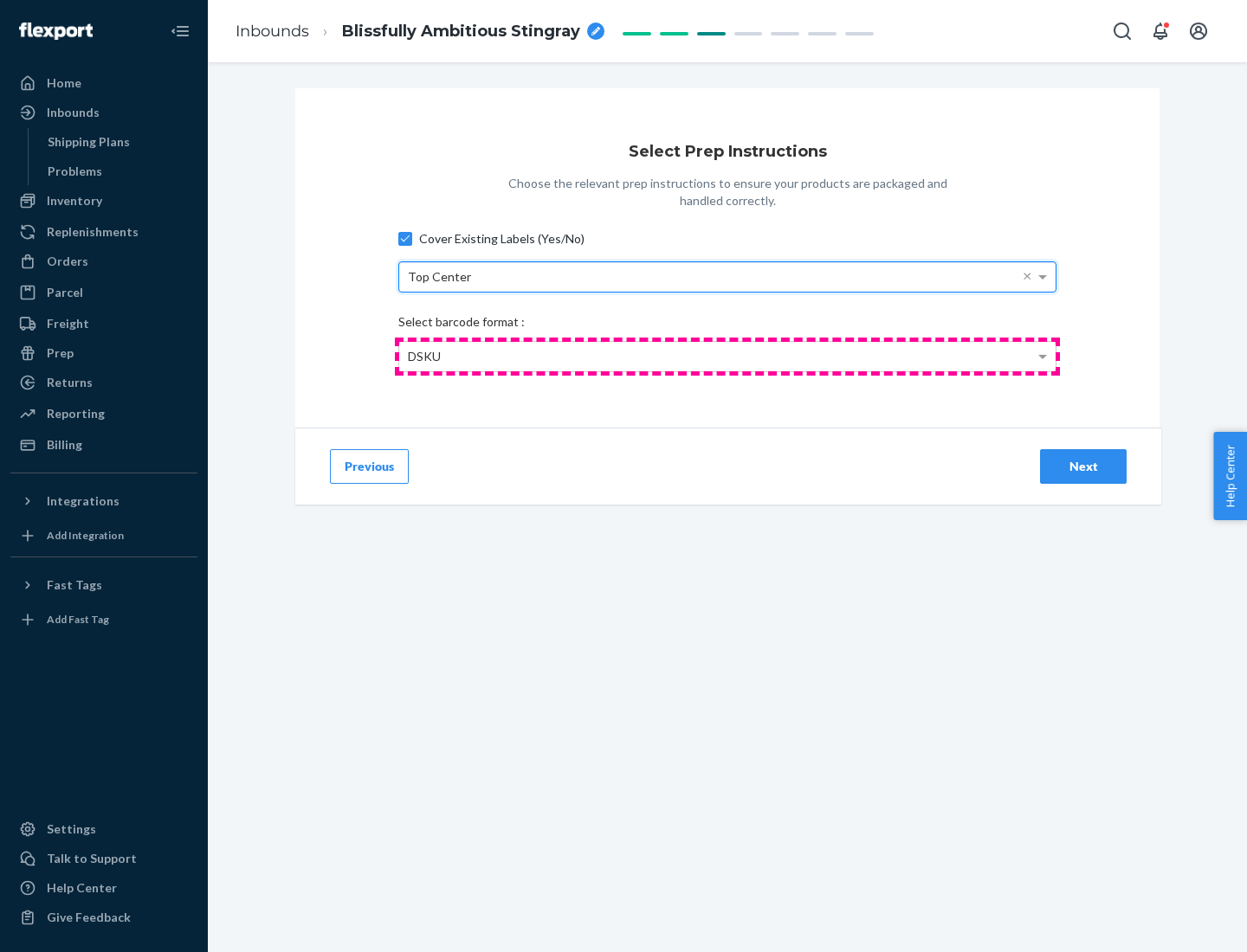
click at [727, 356] on div "DSKU" at bounding box center [727, 357] width 656 height 29
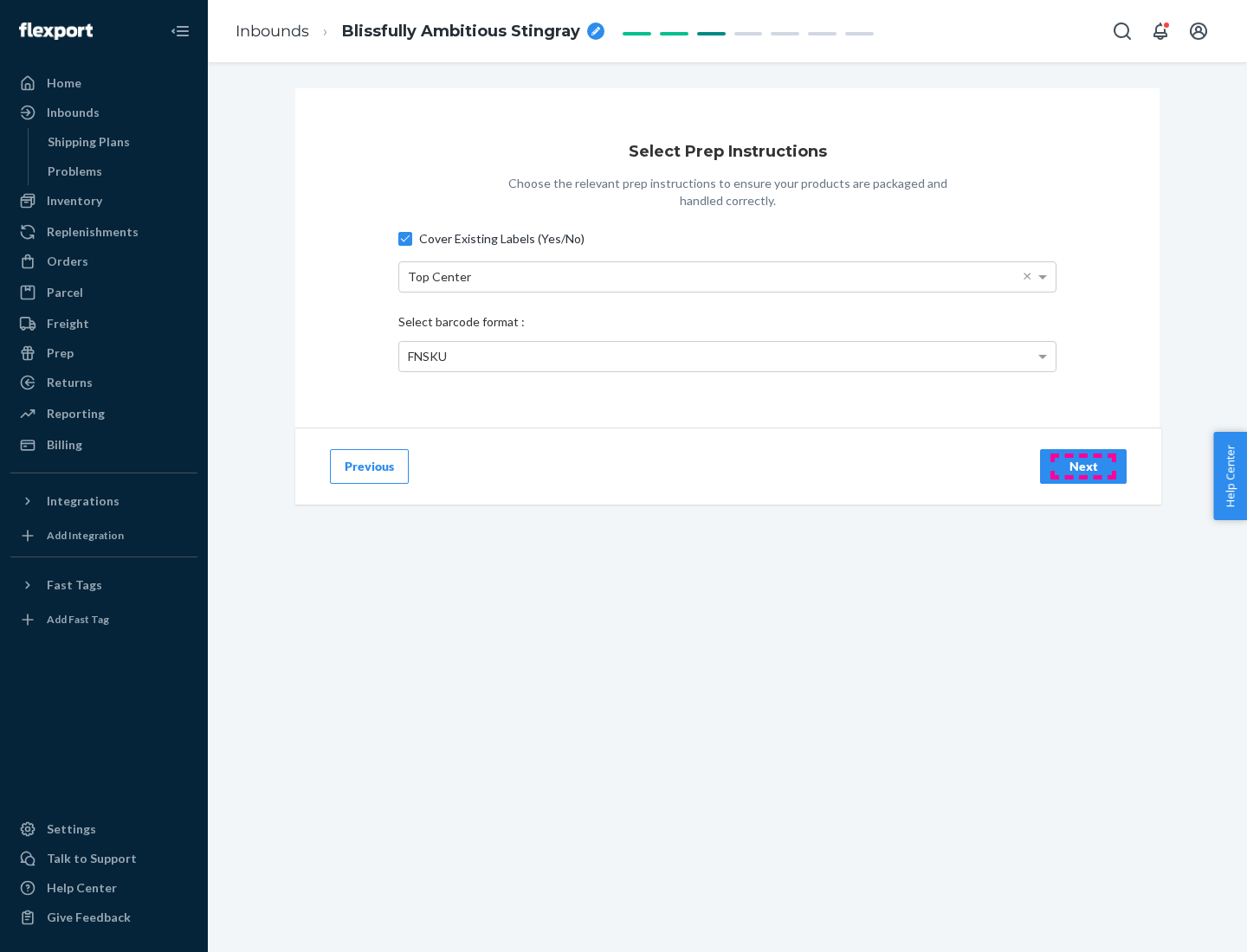
click at [1083, 466] on div "Next" at bounding box center [1083, 466] width 57 height 17
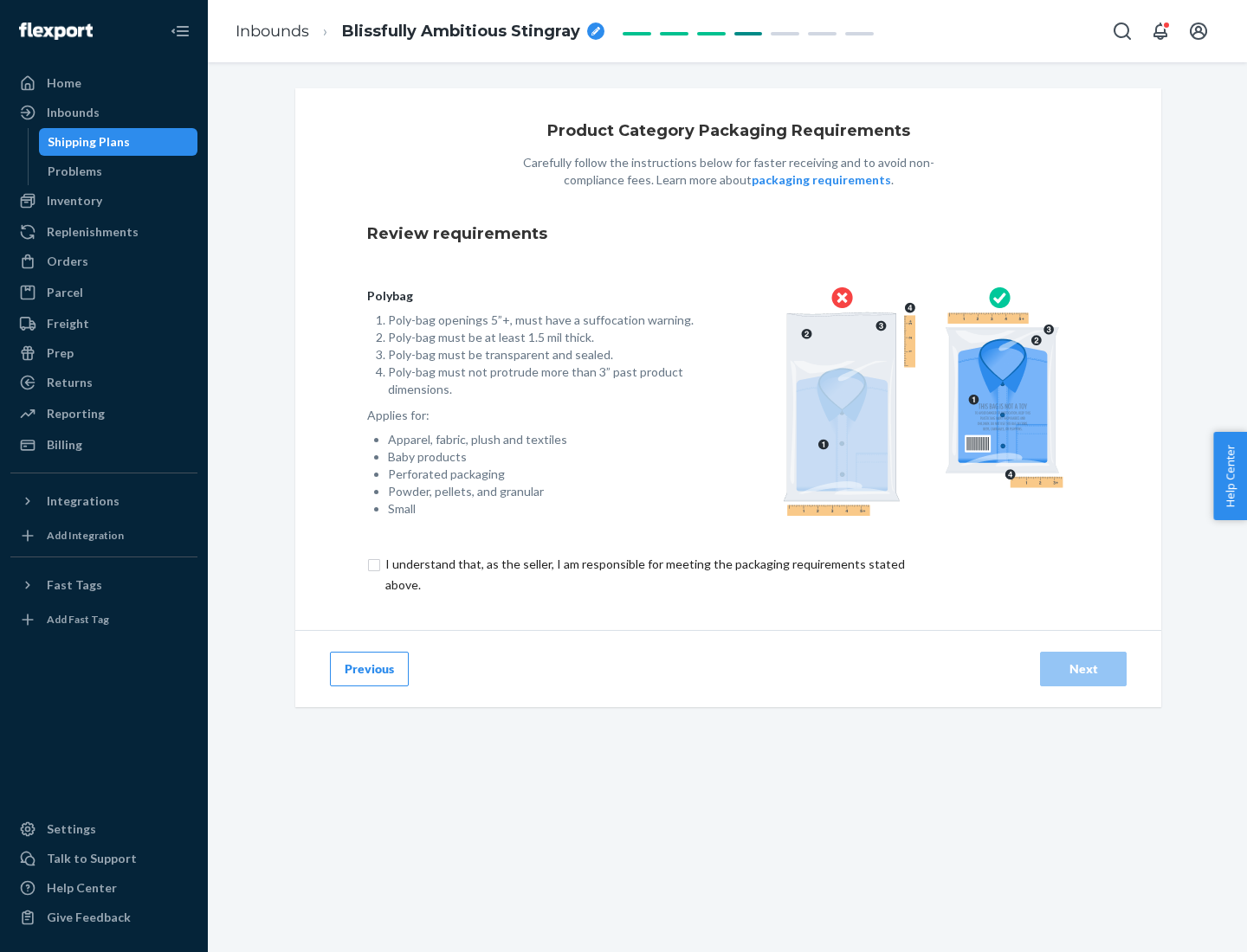
click at [643, 574] on input "checkbox" at bounding box center [654, 574] width 576 height 42
checkbox input "true"
click at [1083, 668] on div "Next" at bounding box center [1083, 668] width 57 height 17
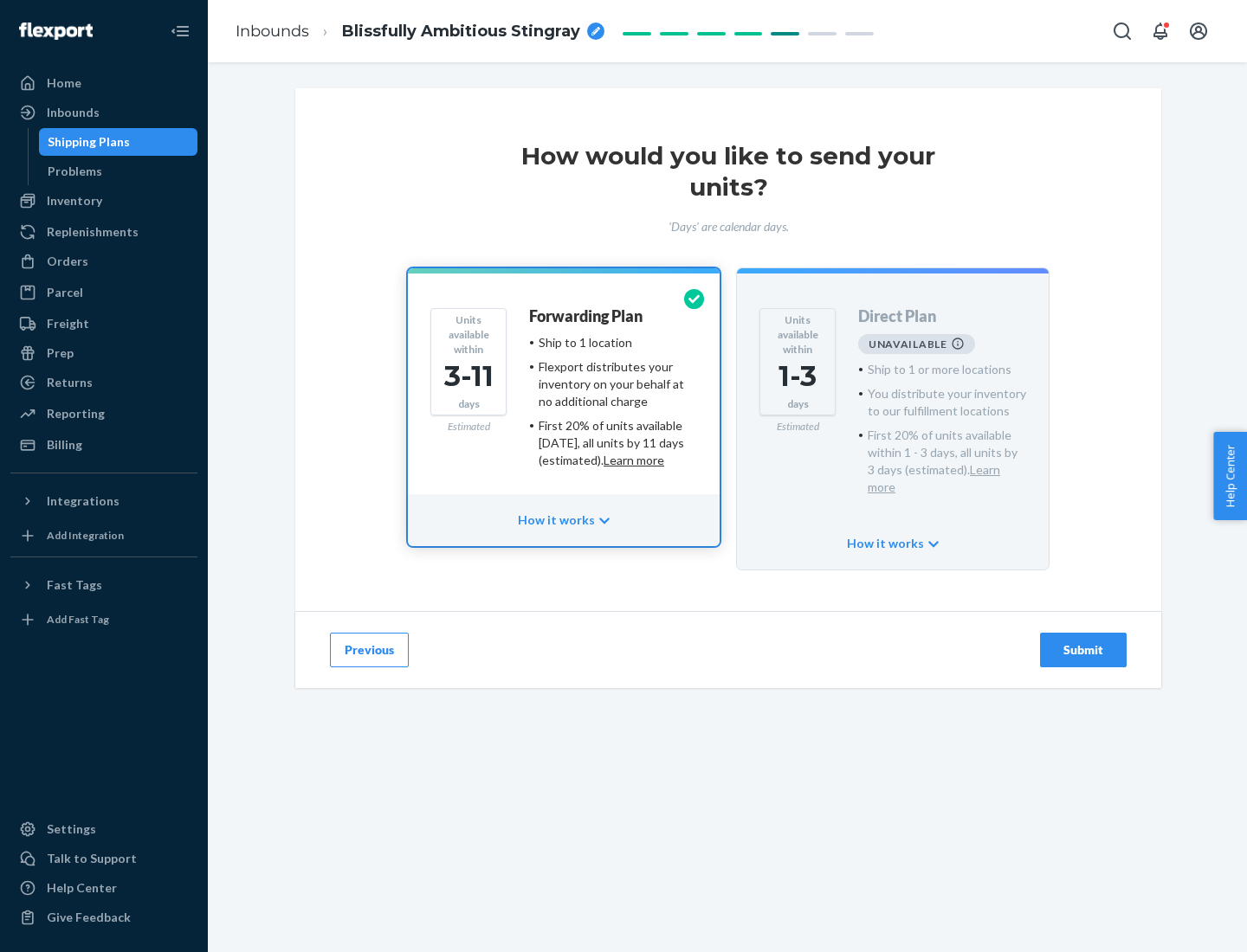
click at [587, 316] on h4 "Forwarding Plan" at bounding box center [586, 316] width 113 height 17
click at [1083, 641] on div "Submit" at bounding box center [1083, 649] width 57 height 17
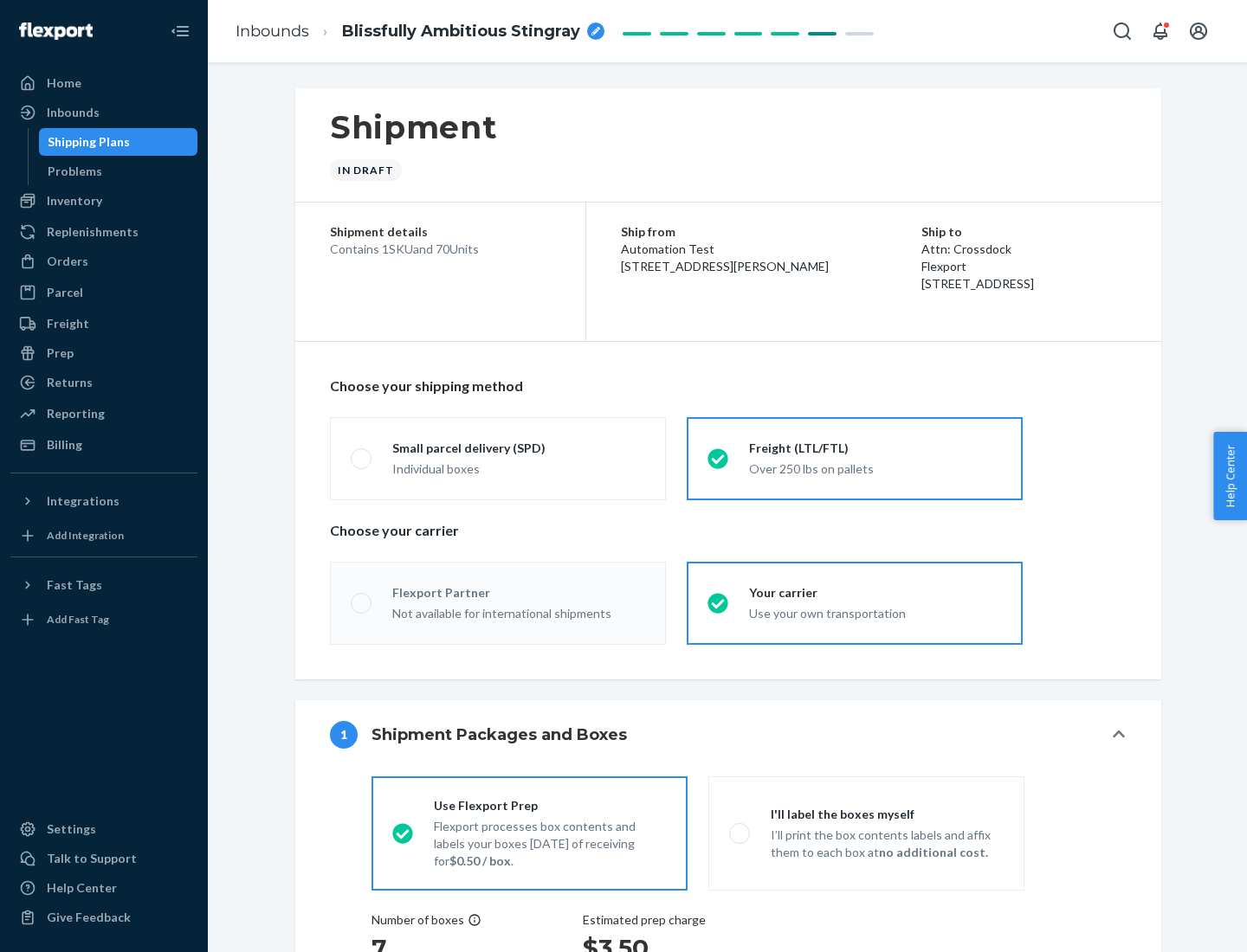
radio input "true"
radio input "false"
radio input "true"
radio input "false"
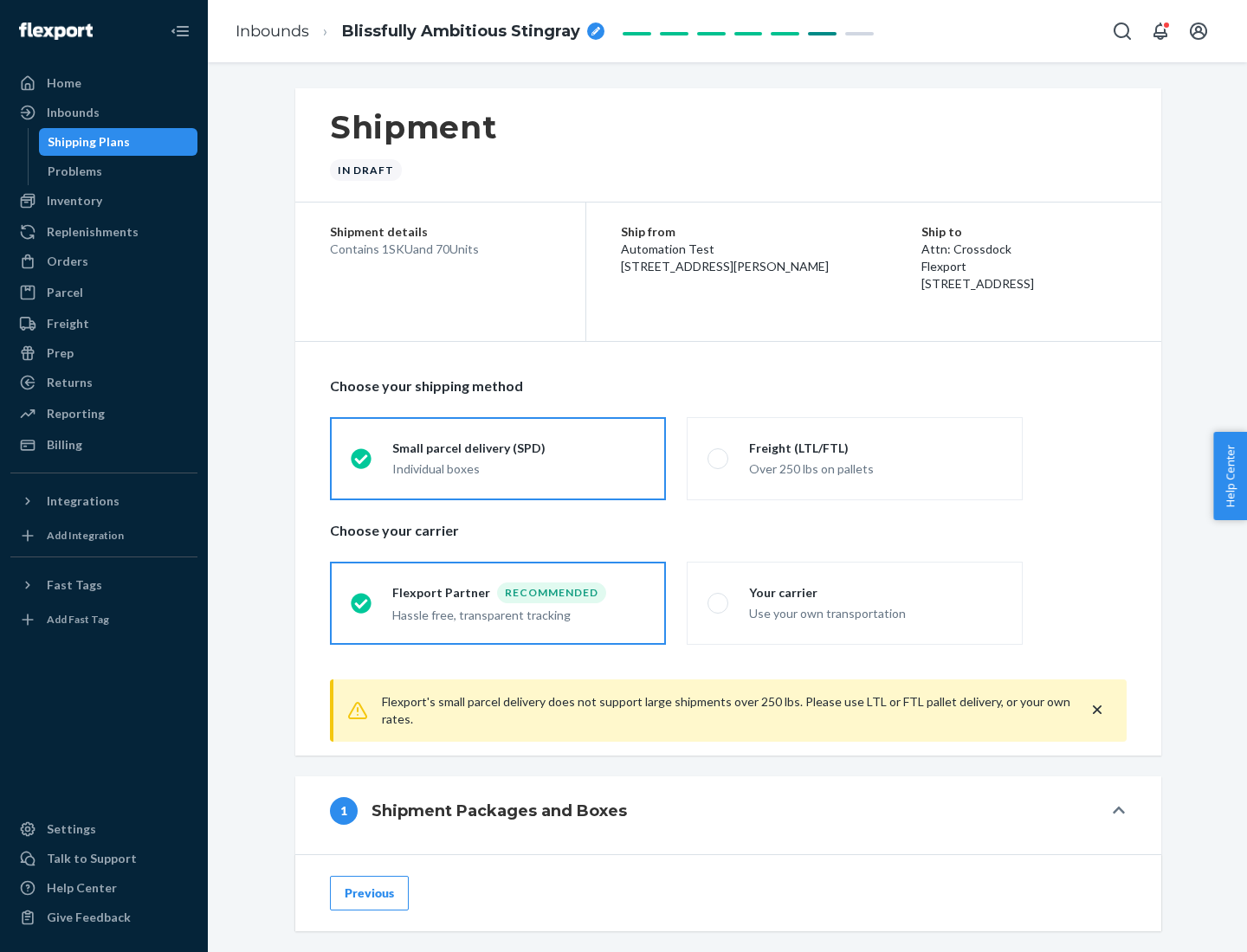
click at [855, 458] on div "Over 250 lbs on pallets" at bounding box center [875, 467] width 253 height 21
click at [719, 458] on input "Freight (LTL/FTL) Over 250 lbs on pallets" at bounding box center [712, 458] width 11 height 11
radio input "true"
radio input "false"
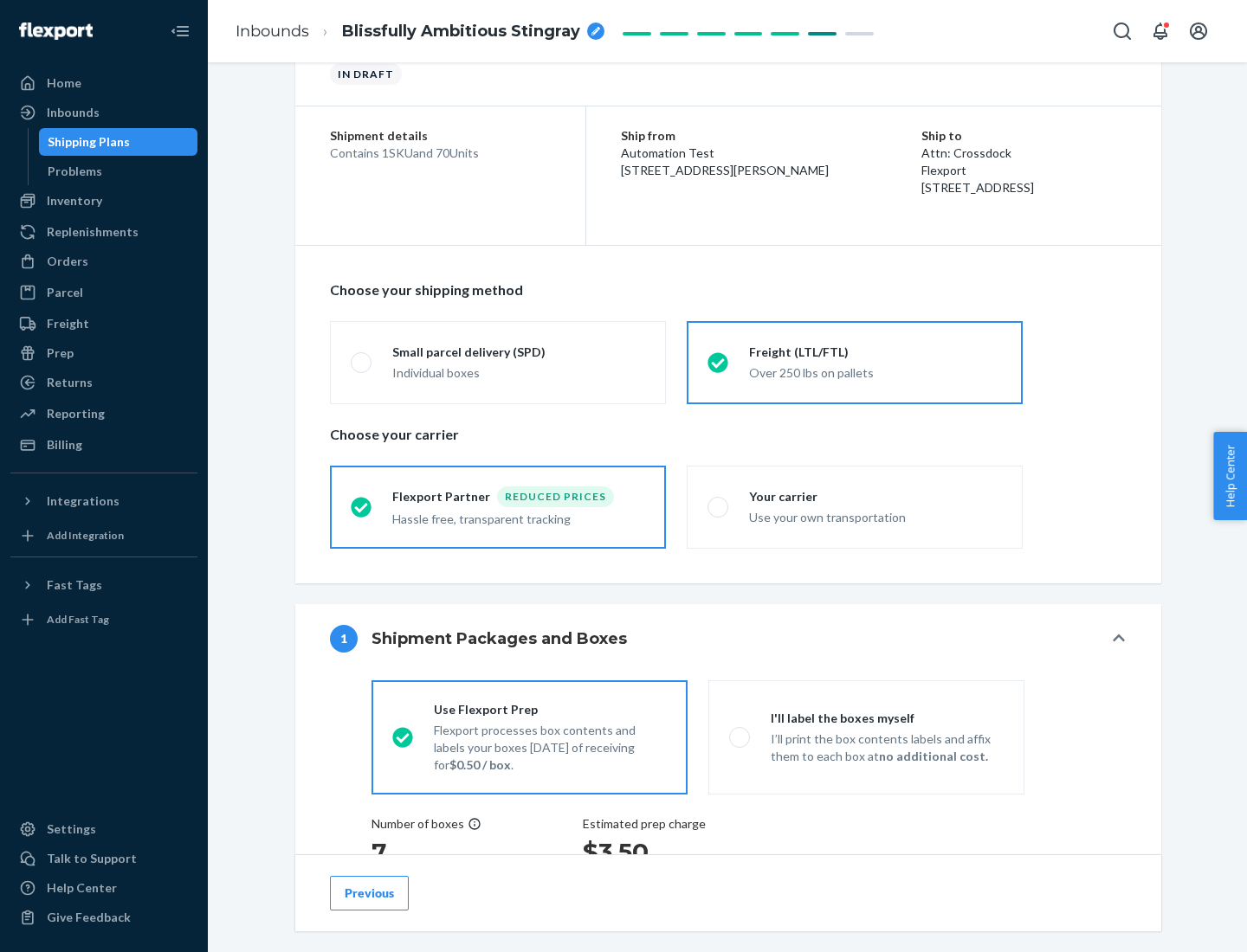
click at [855, 506] on div "Use your own transportation" at bounding box center [875, 515] width 253 height 21
click at [719, 506] on input "Your carrier Use your own transportation" at bounding box center [712, 506] width 11 height 11
radio input "true"
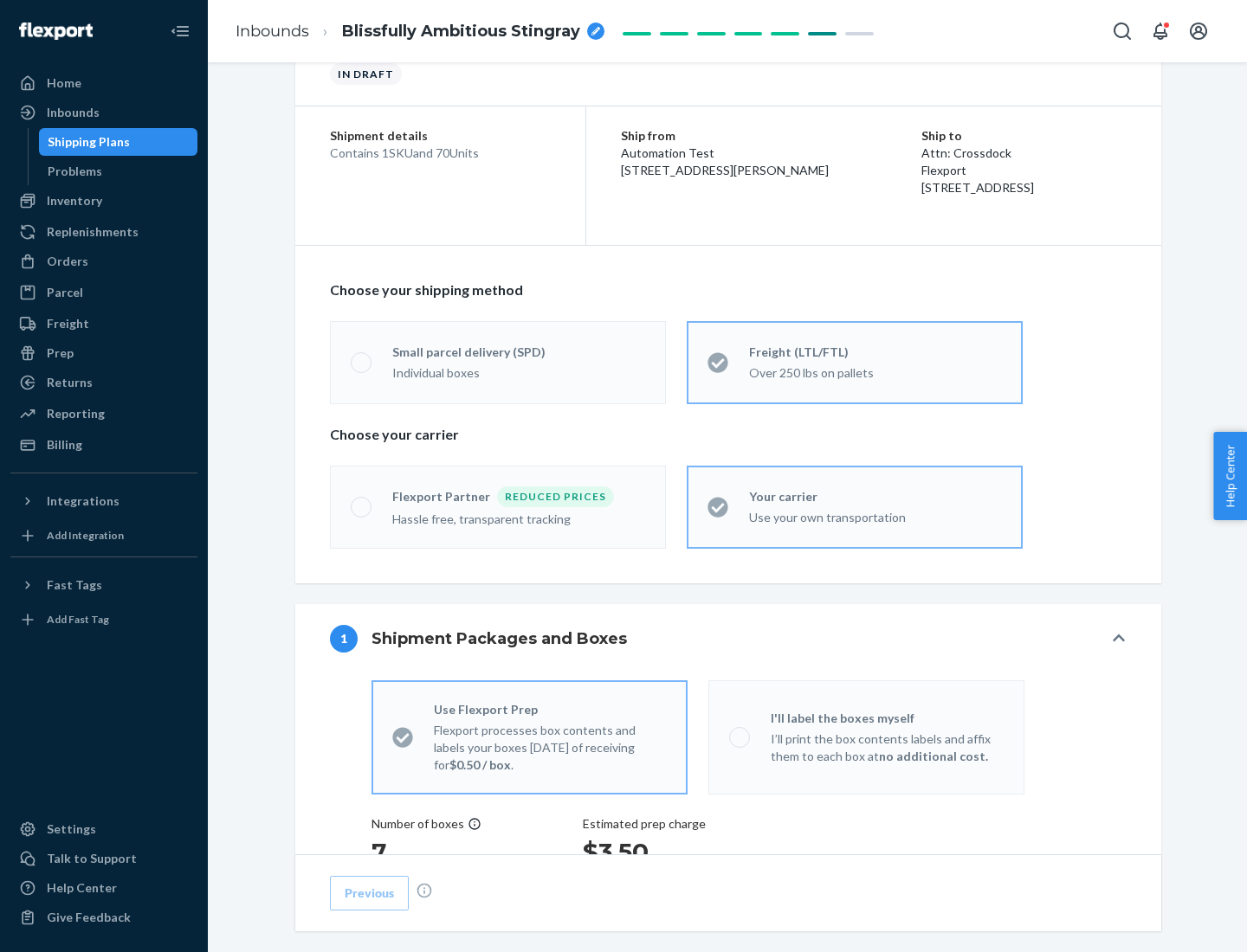
radio input "false"
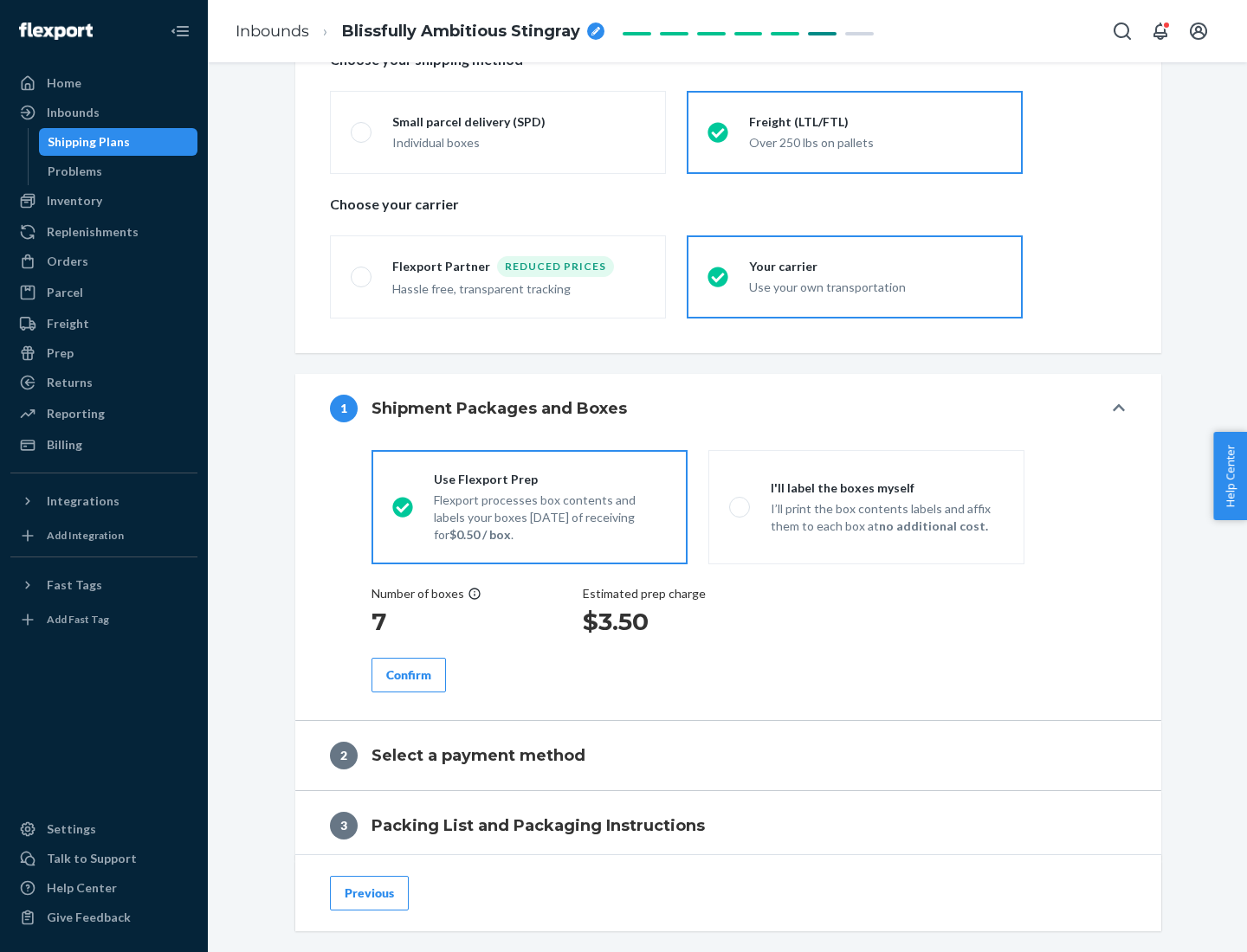
click at [866, 506] on p "I’ll print the box contents labels and affix them to each box at no additional …" at bounding box center [887, 518] width 233 height 35
click at [740, 506] on input "I'll label the boxes myself I’ll print the box contents labels and affix them t…" at bounding box center [734, 506] width 11 height 11
radio input "true"
radio input "false"
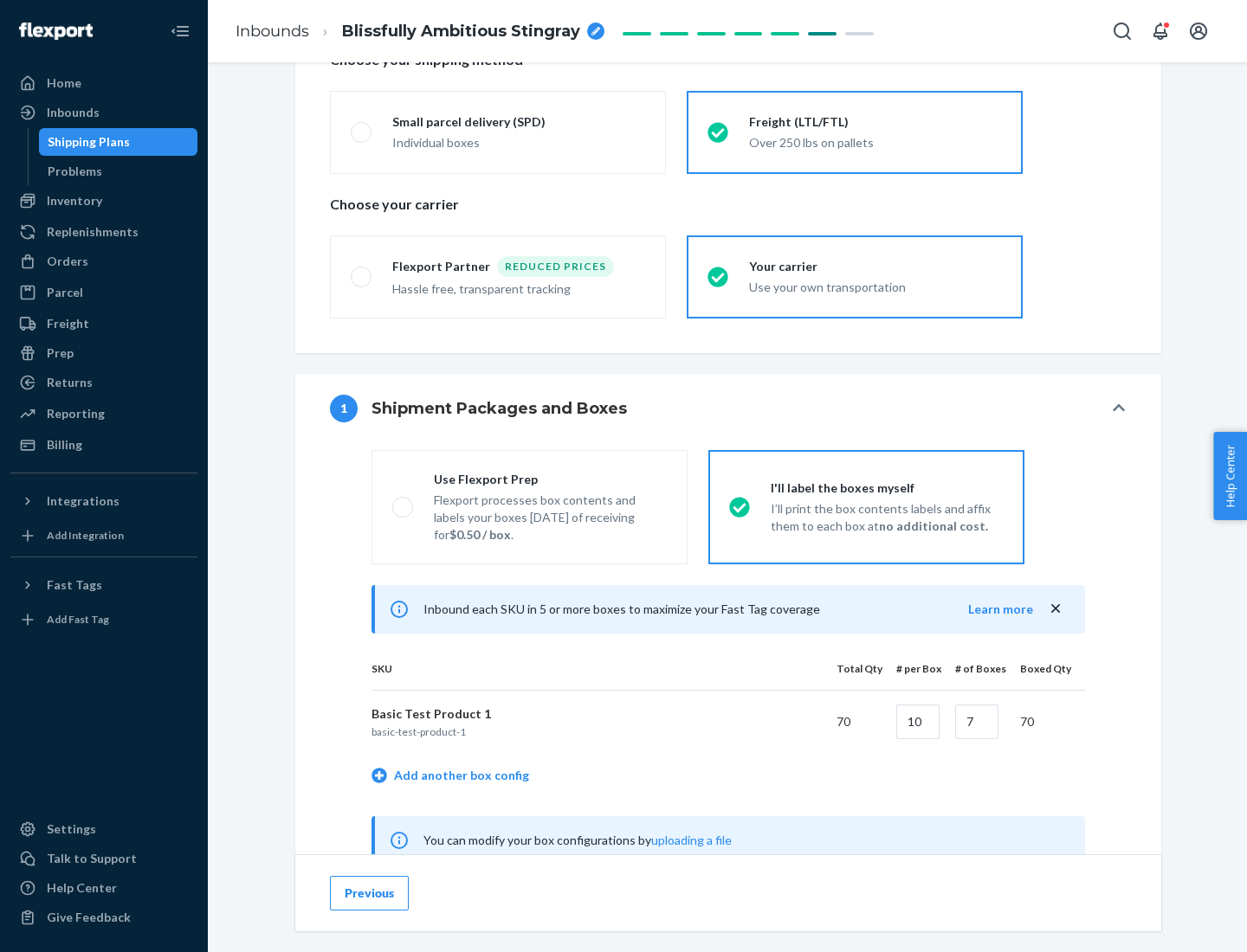
scroll to position [541, 0]
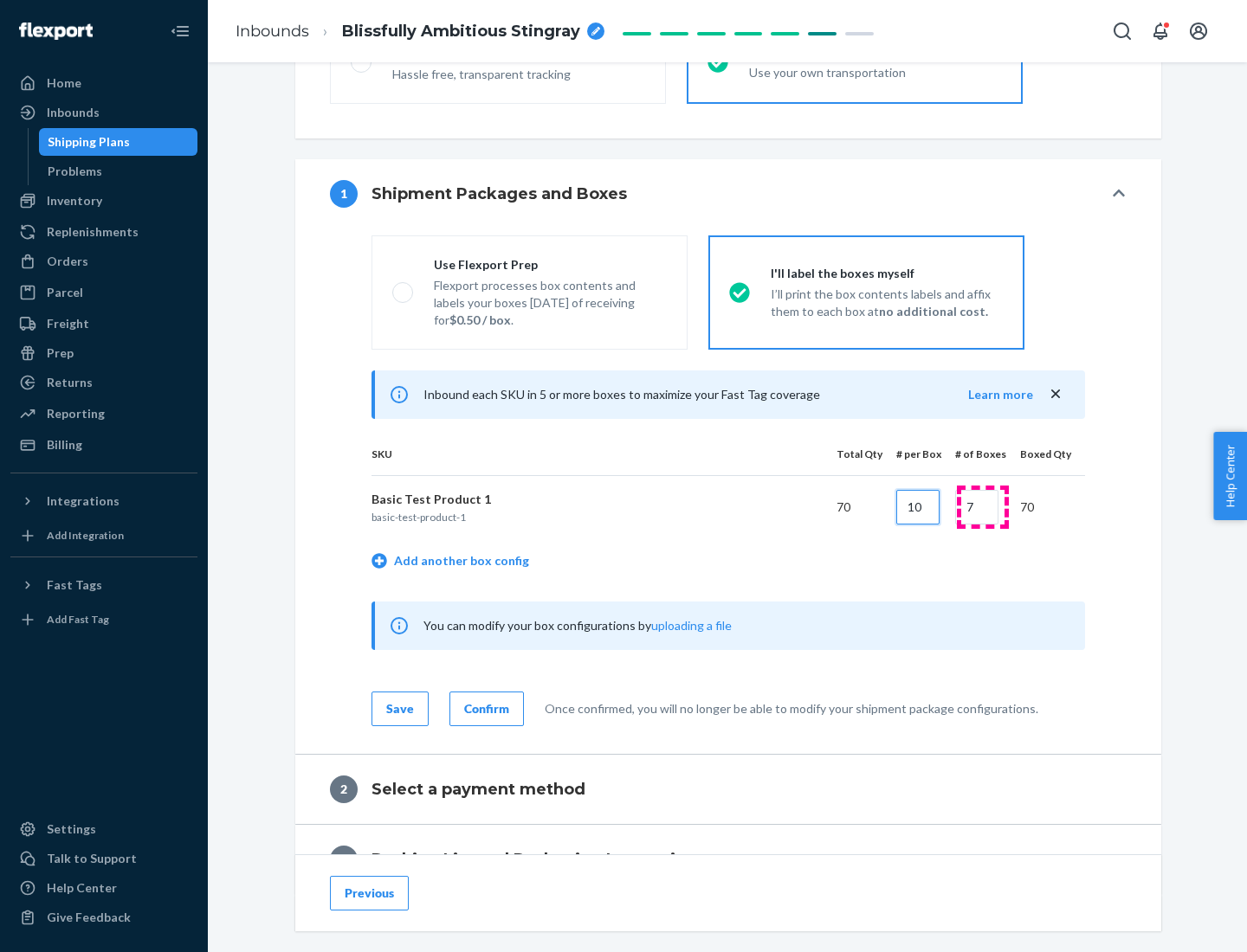
type input "10"
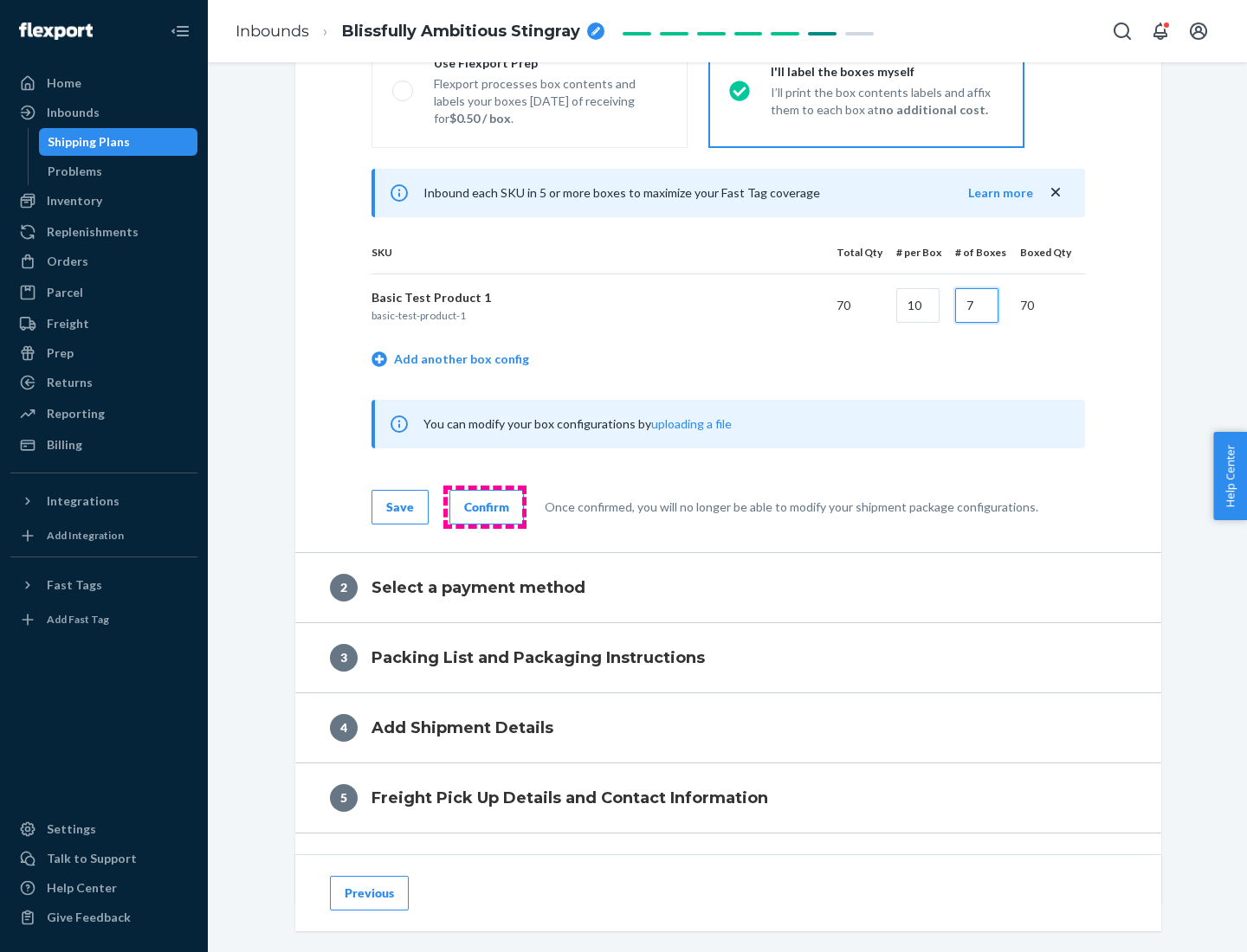
type input "7"
click at [484, 506] on div "Confirm" at bounding box center [486, 507] width 45 height 17
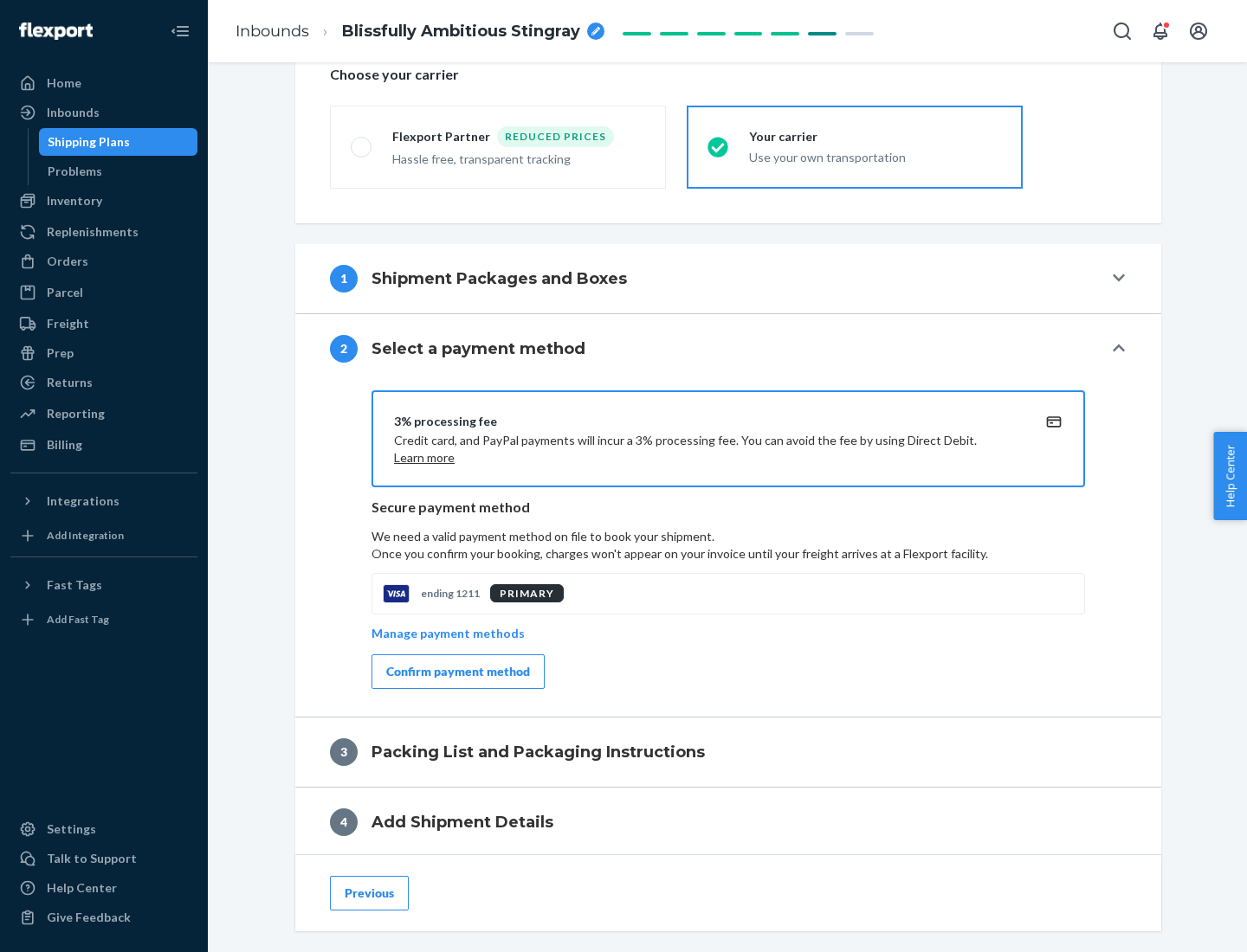
scroll to position [620, 0]
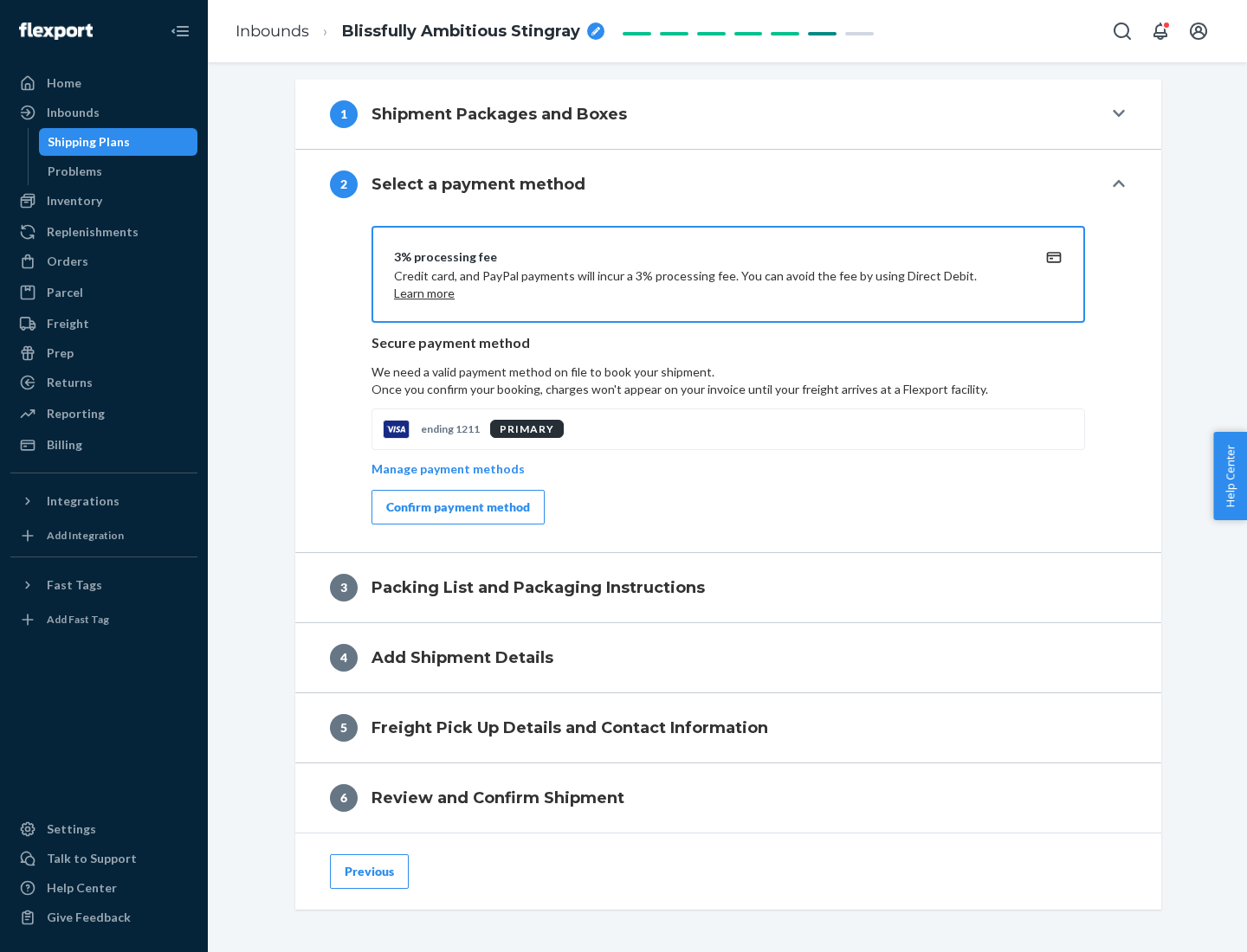
click at [456, 507] on div "Confirm payment method" at bounding box center [458, 507] width 144 height 17
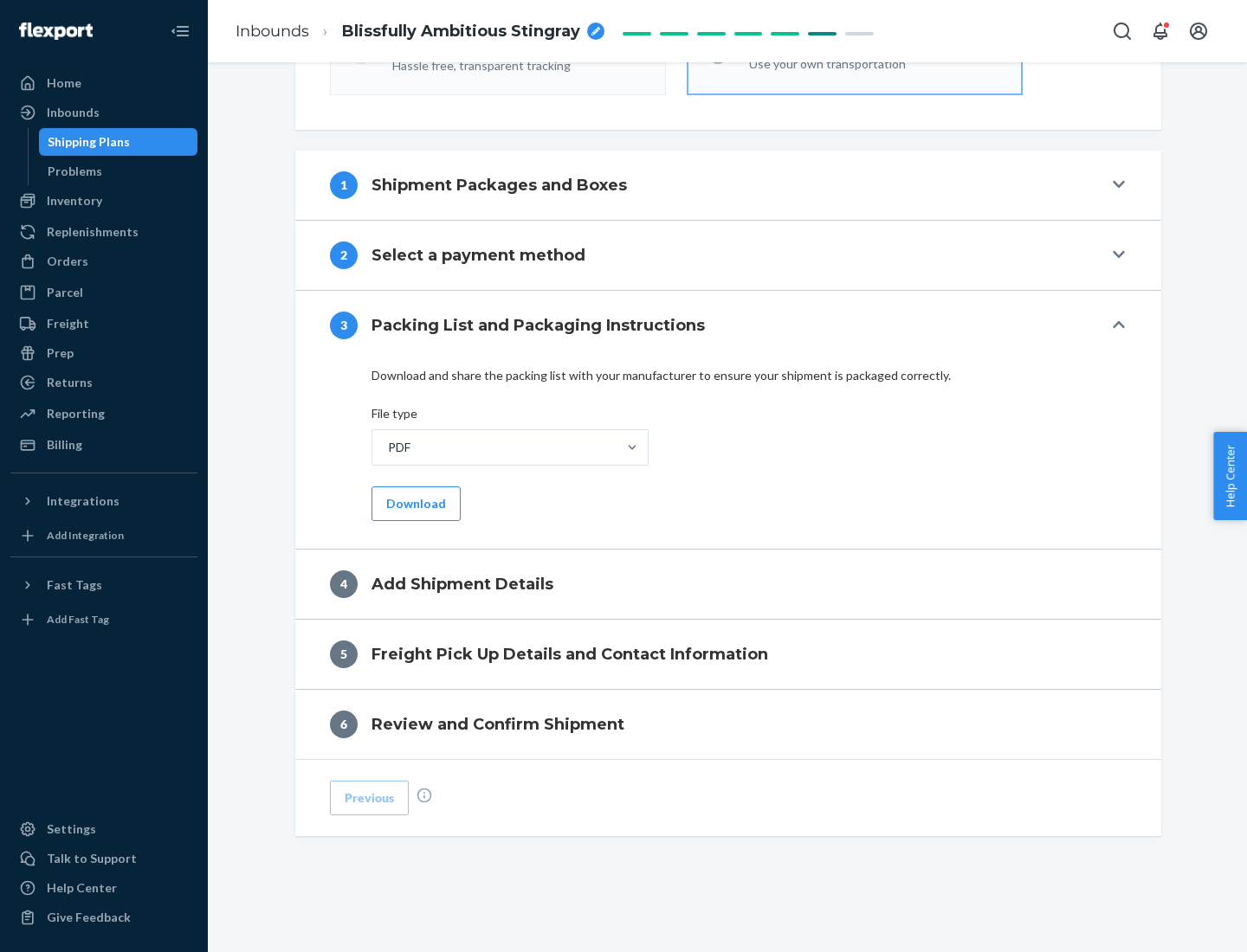
scroll to position [546, 0]
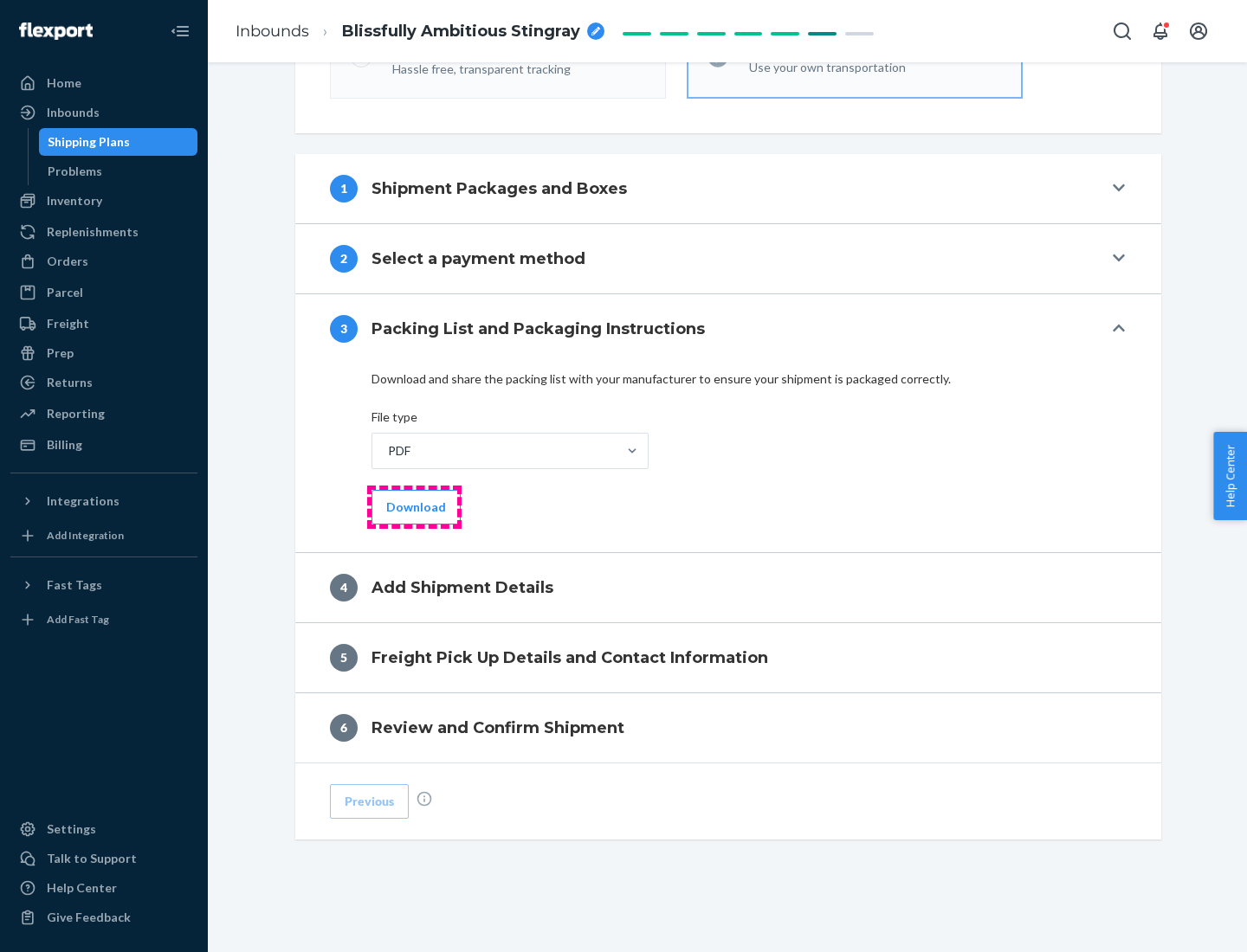
click at [414, 506] on button "Download" at bounding box center [416, 507] width 89 height 35
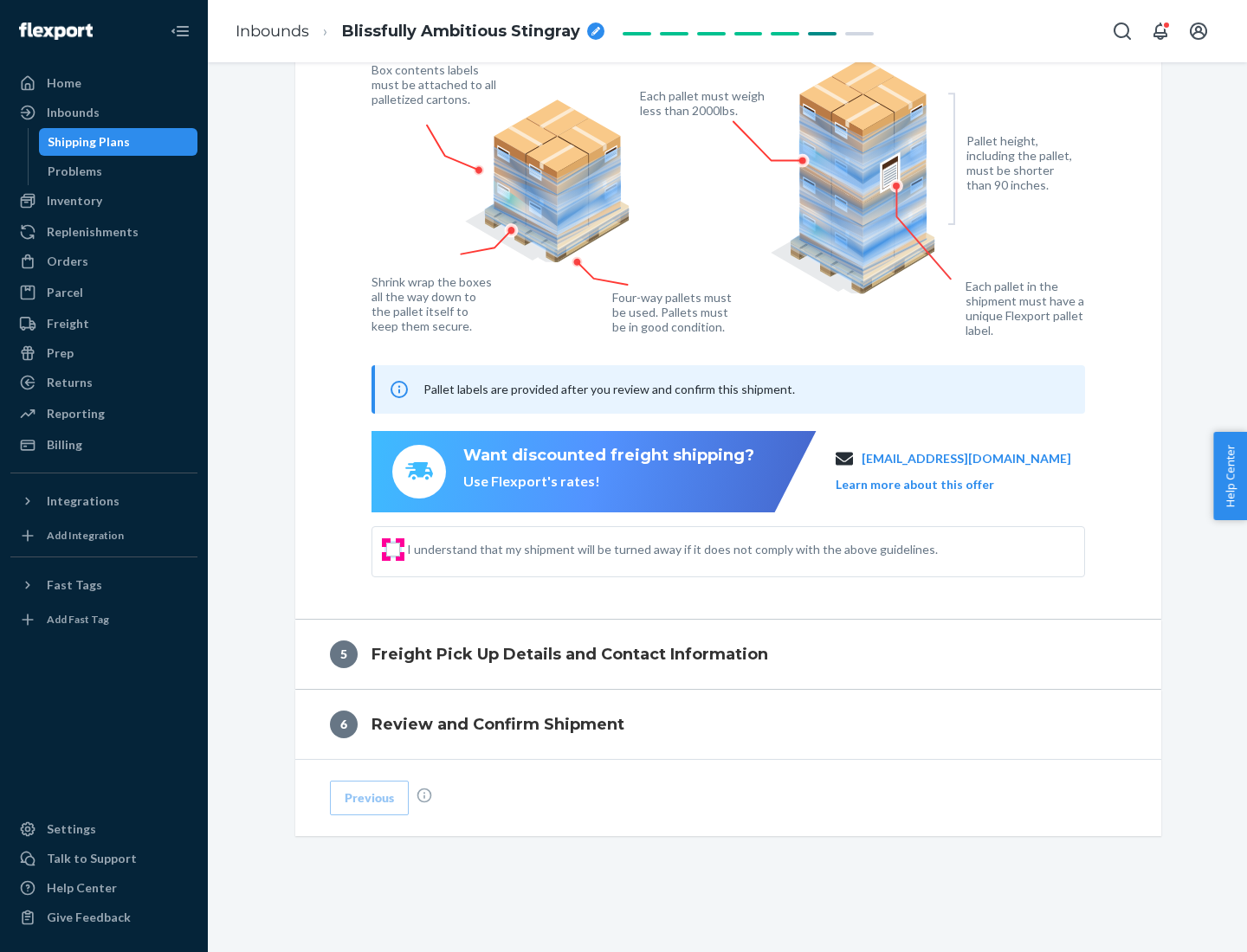
click at [393, 549] on input "I understand that my shipment will be turned away if it does not comply with th…" at bounding box center [392, 549] width 14 height 14
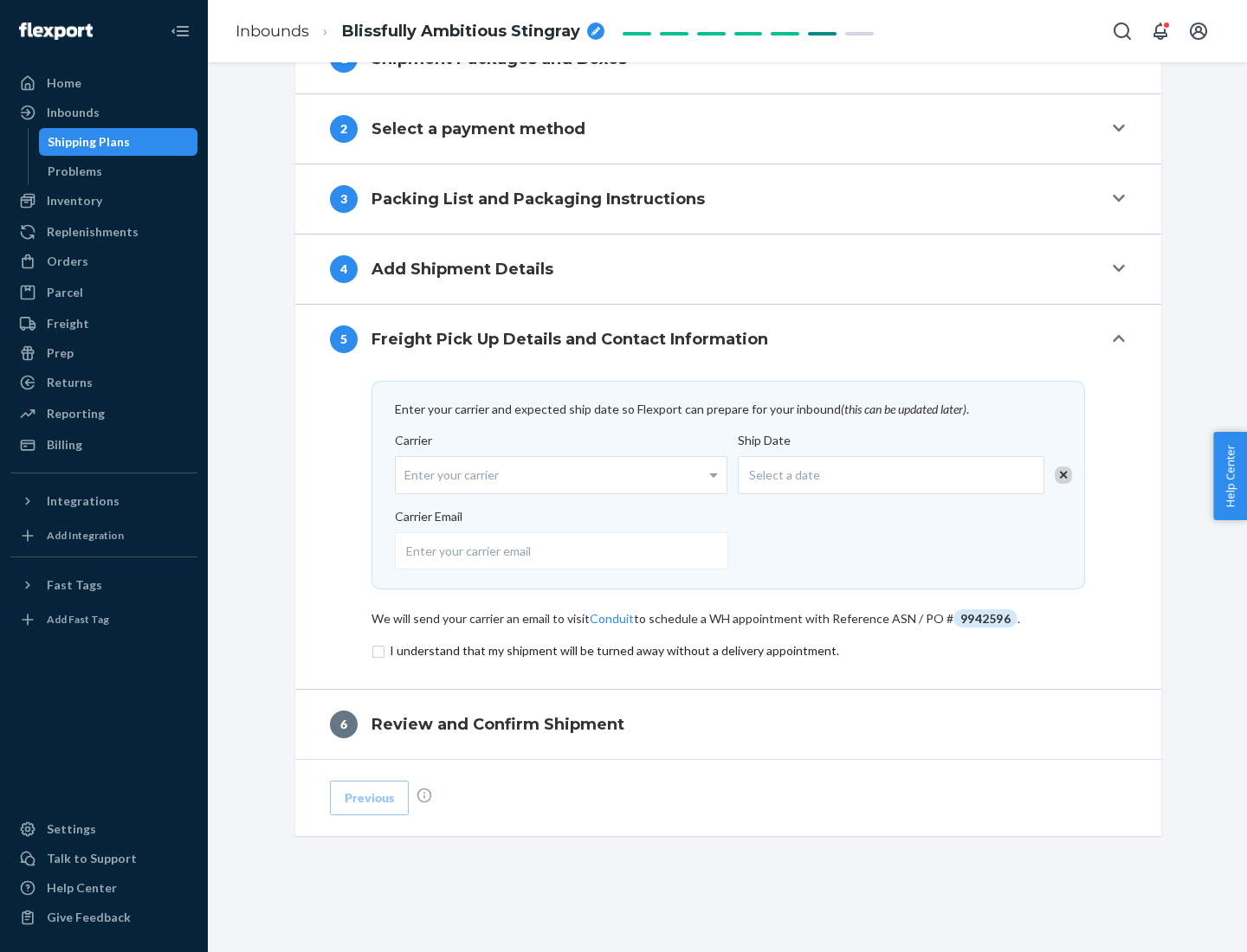
click at [728, 650] on input "checkbox" at bounding box center [728, 650] width 713 height 21
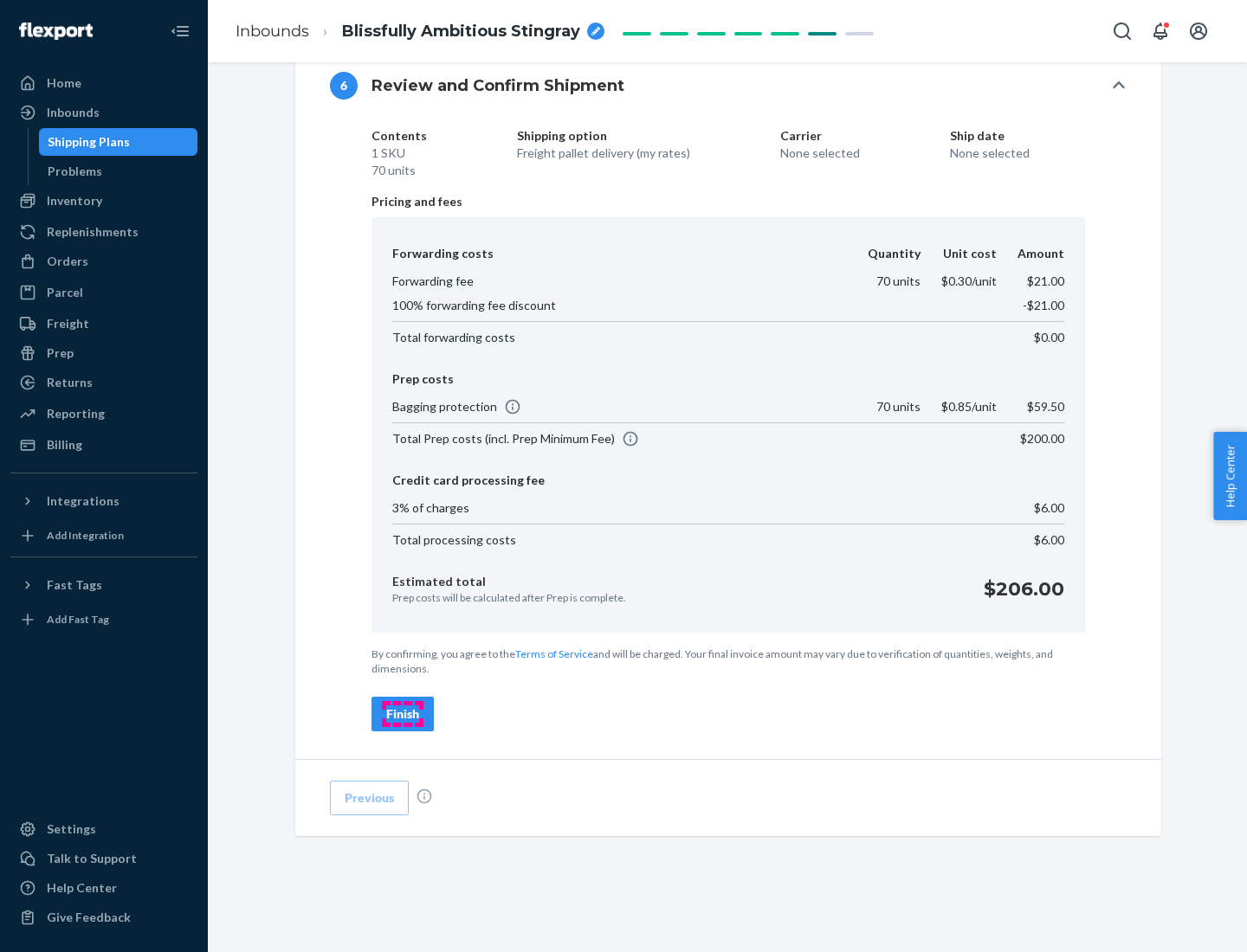
click at [402, 714] on div "Finish" at bounding box center [402, 713] width 33 height 17
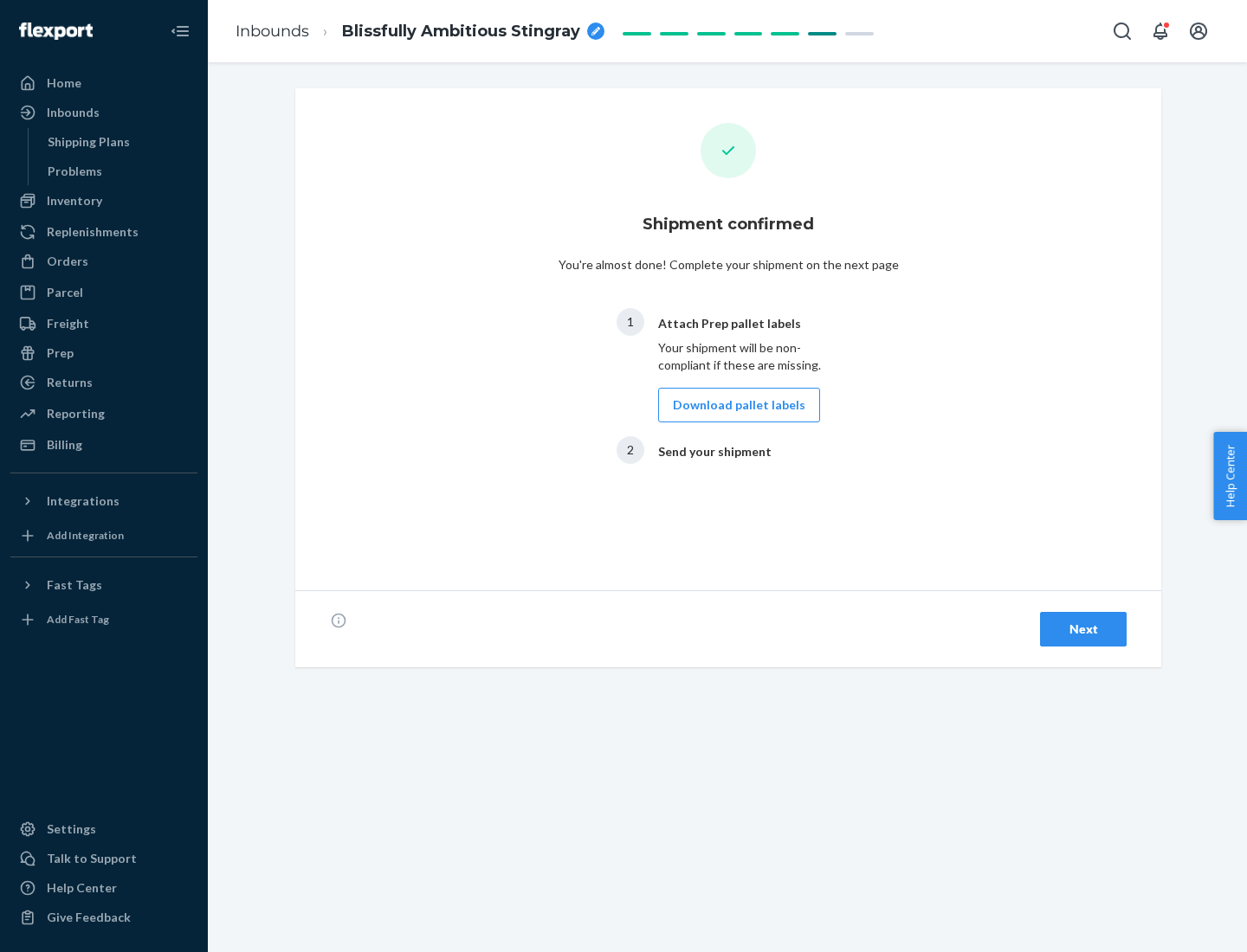
click at [734, 405] on button "Download pallet labels" at bounding box center [738, 405] width 161 height 35
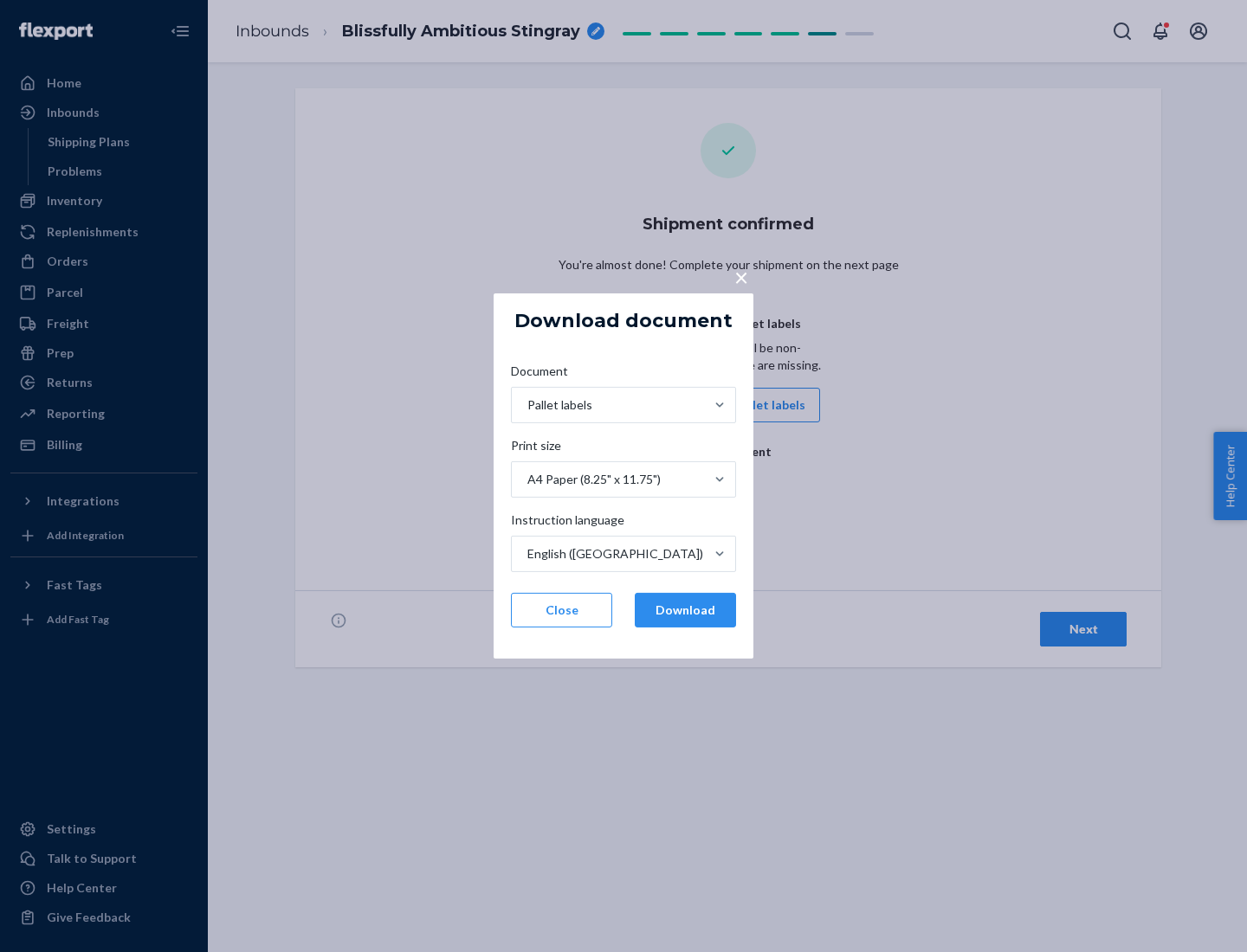
click at [685, 610] on button "Download" at bounding box center [685, 610] width 101 height 35
click at [740, 276] on span "×" at bounding box center [741, 277] width 14 height 29
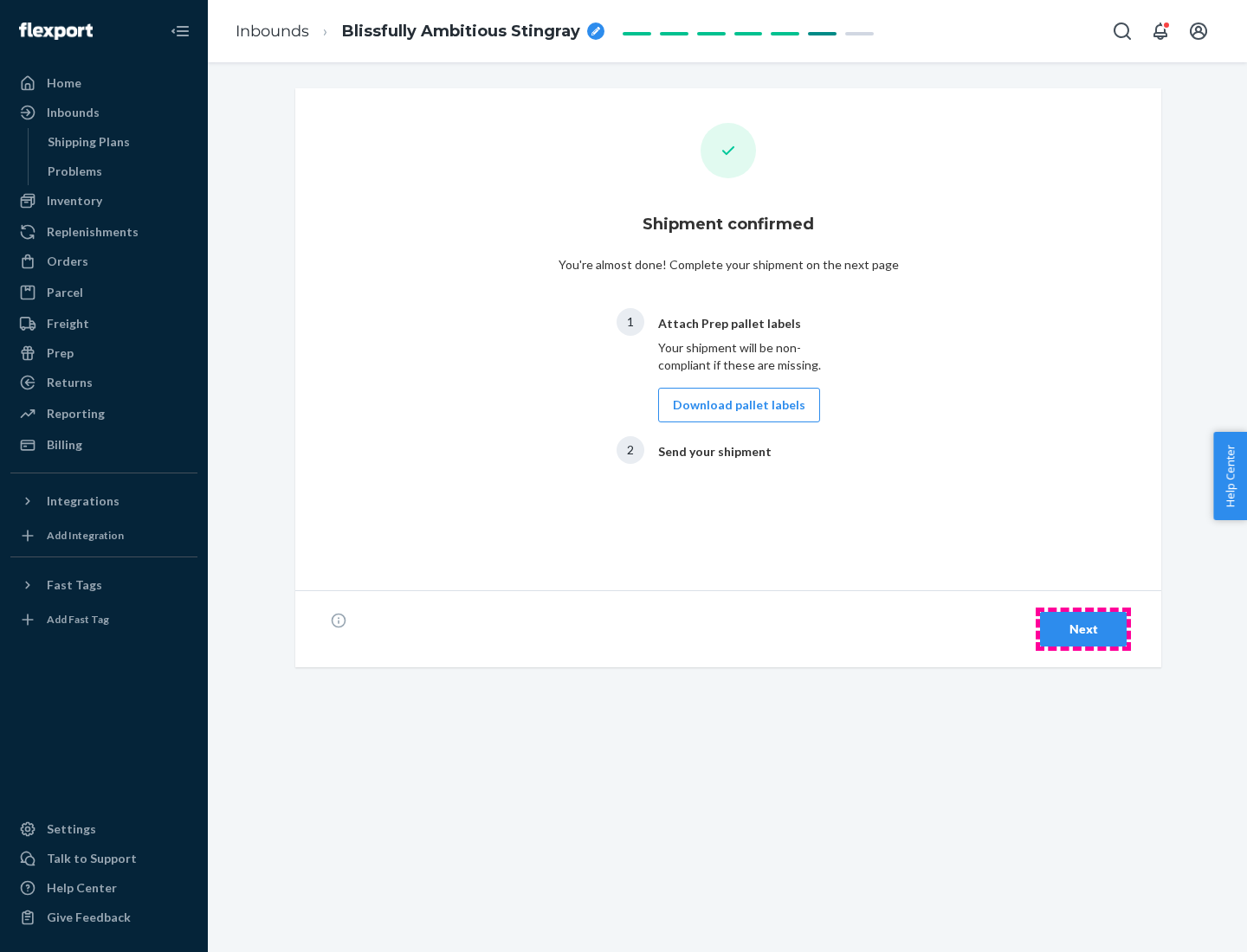
click at [1083, 629] on div "Next" at bounding box center [1083, 628] width 57 height 17
